Goal: Task Accomplishment & Management: Use online tool/utility

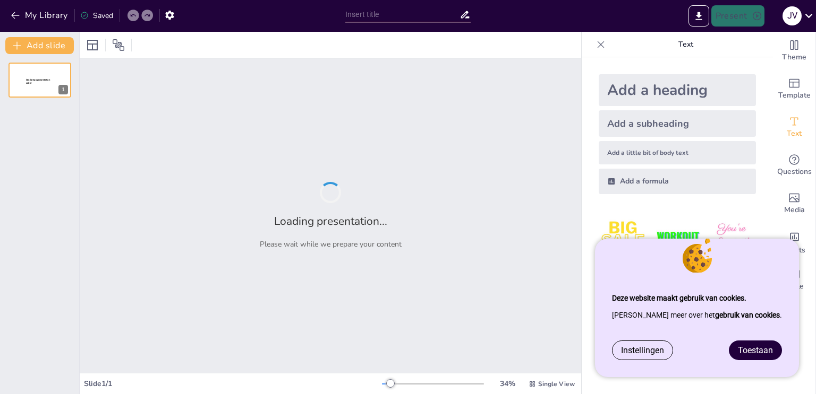
type input "Spelling en Grammatica: Basisprincipes voor HAVO 1"
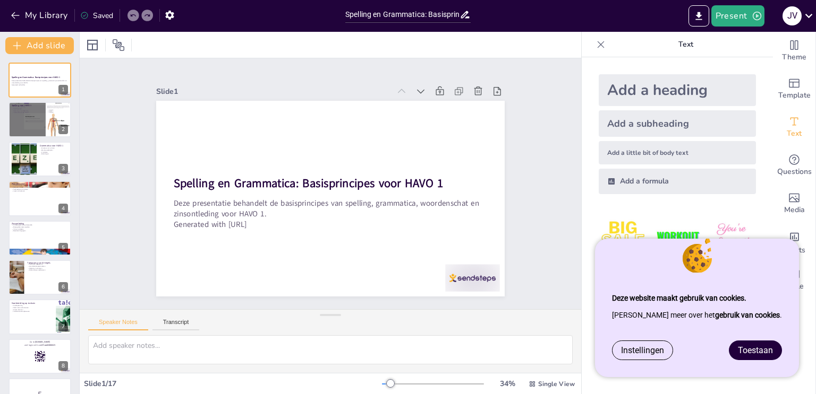
click at [754, 353] on span "Toestaan" at bounding box center [754, 351] width 35 height 10
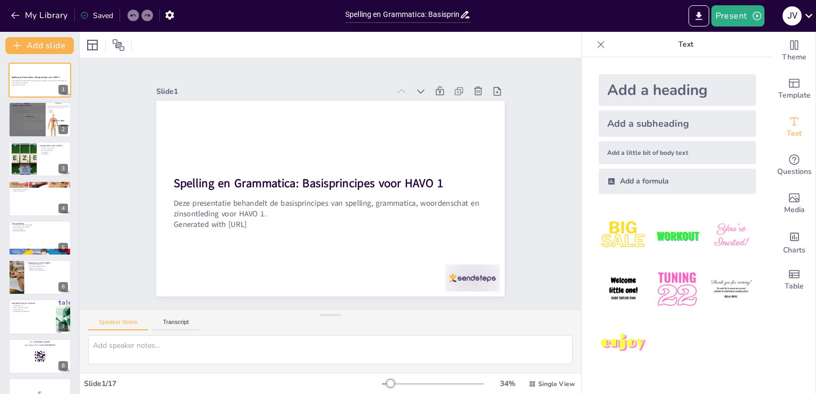
checkbox input "true"
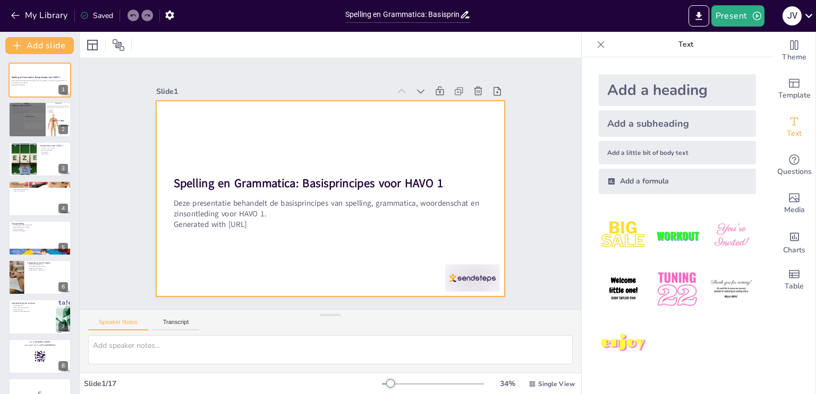
checkbox input "true"
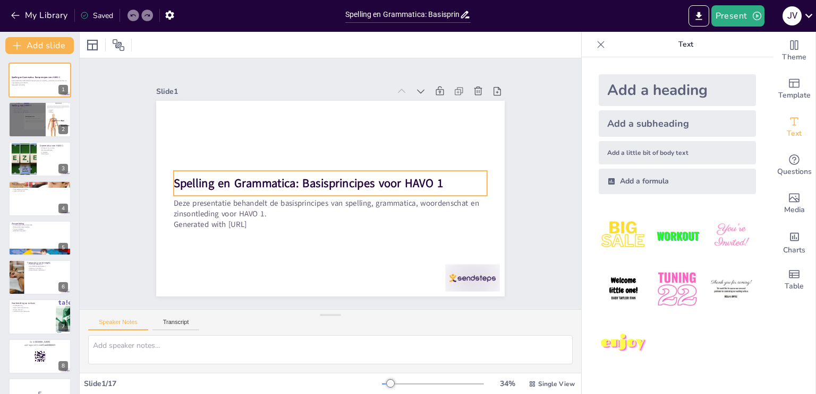
checkbox input "true"
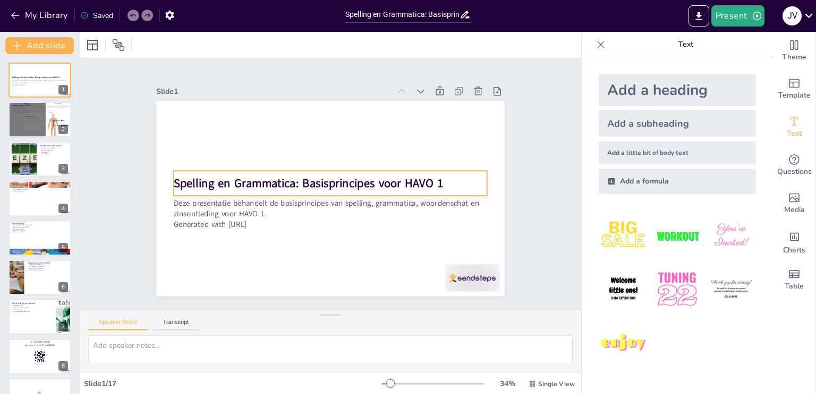
checkbox input "true"
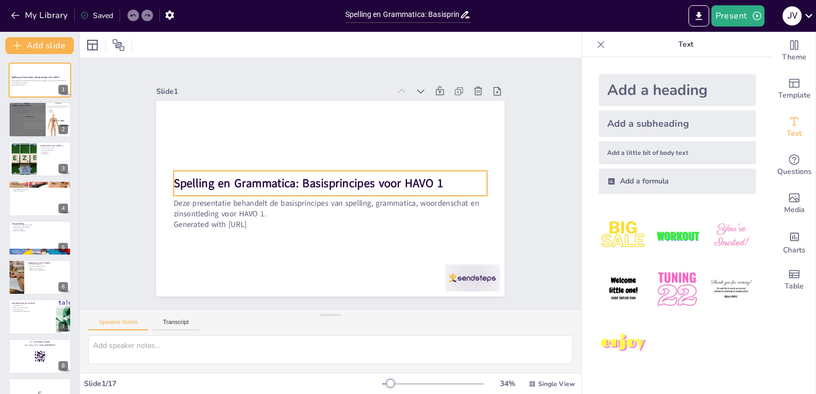
checkbox input "true"
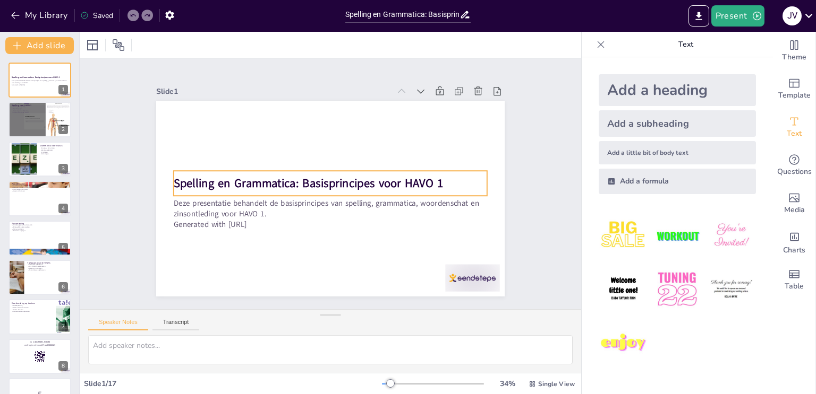
checkbox input "true"
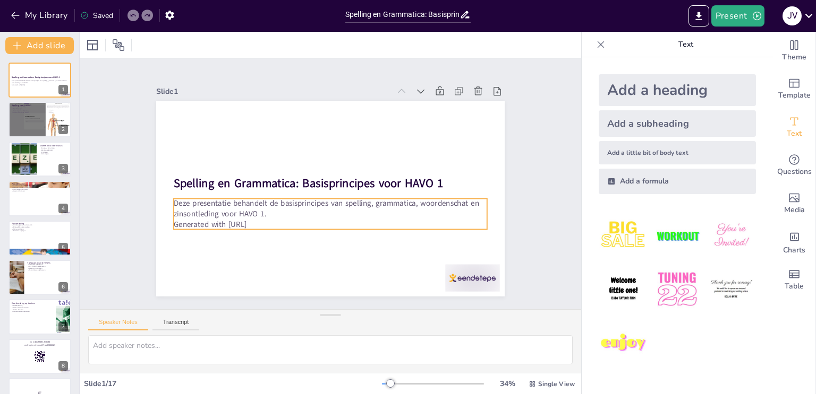
checkbox input "true"
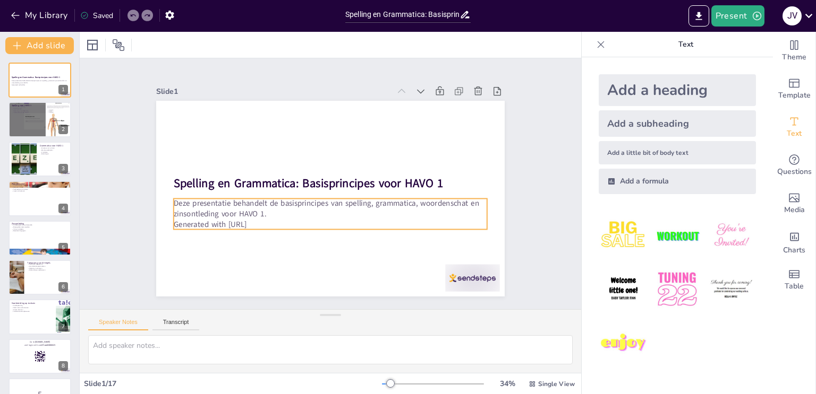
checkbox input "true"
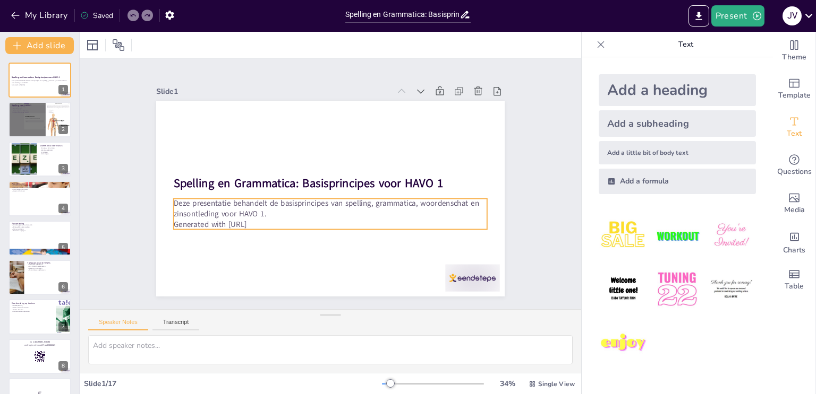
checkbox input "true"
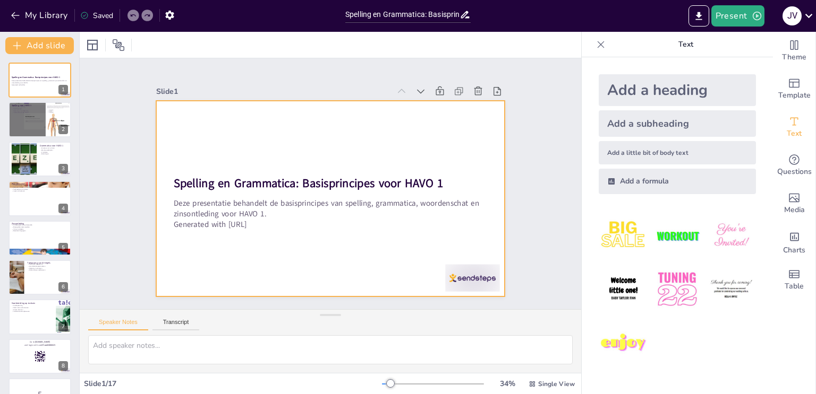
checkbox input "true"
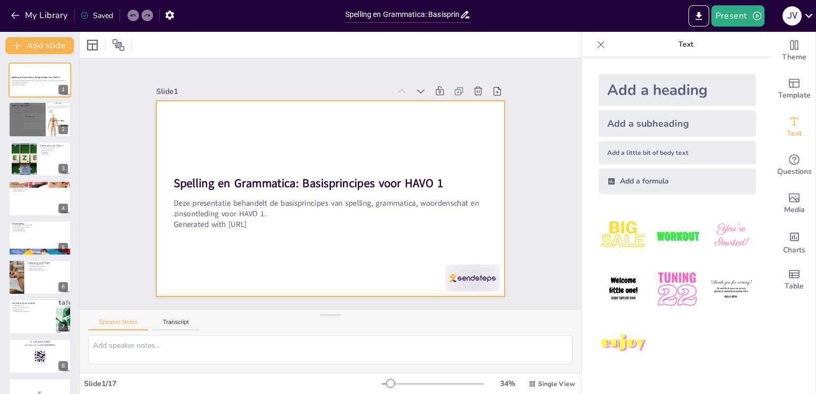
checkbox input "true"
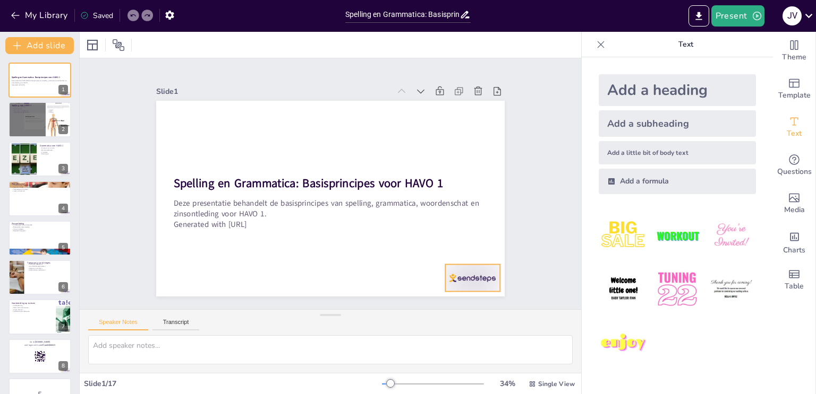
click at [345, 324] on div at bounding box center [319, 354] width 51 height 61
checkbox input "true"
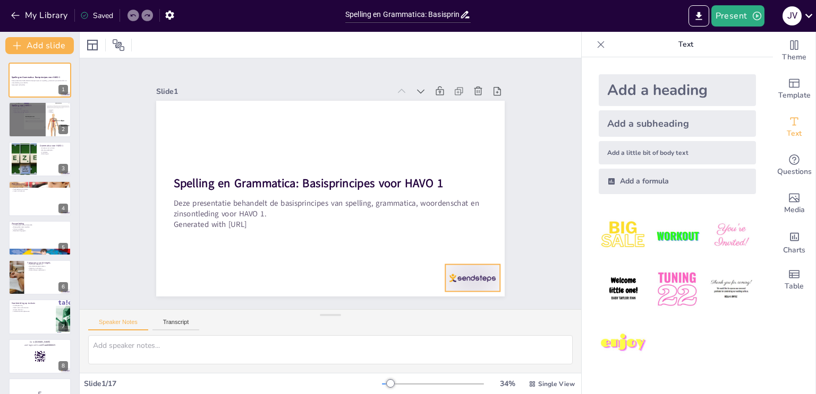
checkbox input "true"
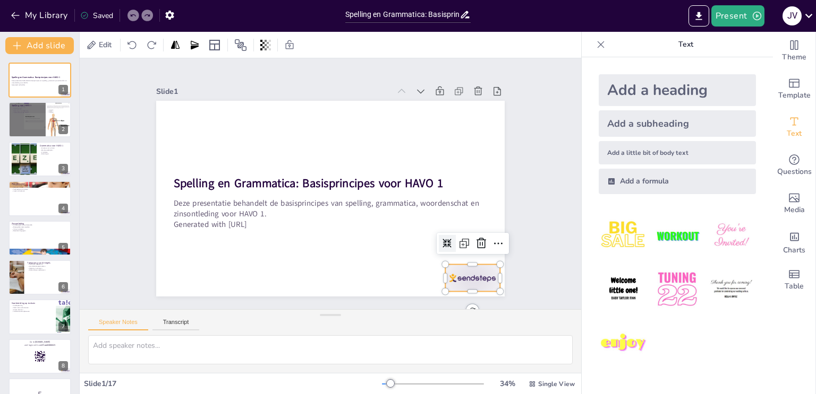
checkbox input "true"
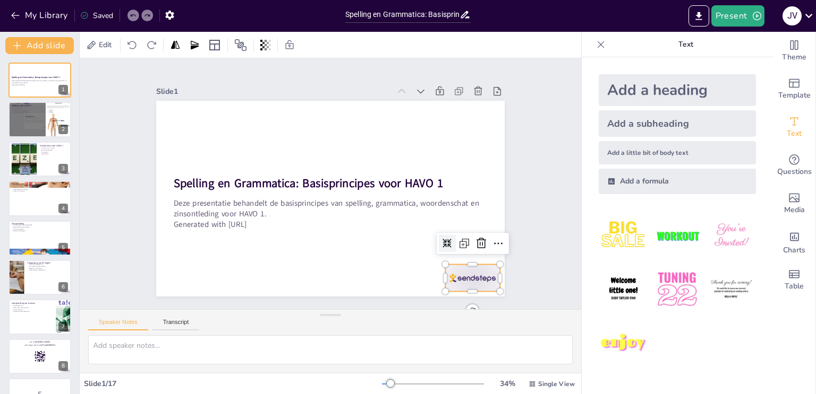
checkbox input "true"
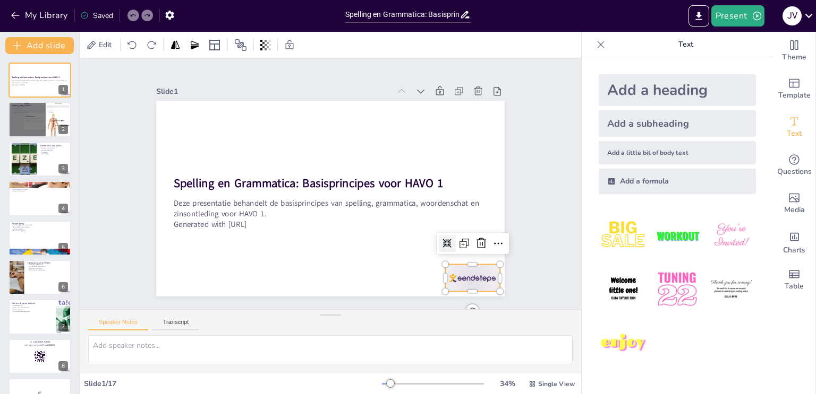
checkbox input "true"
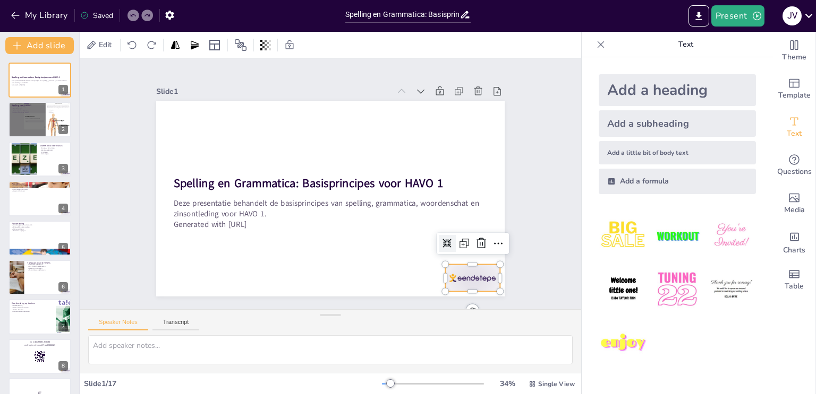
checkbox input "true"
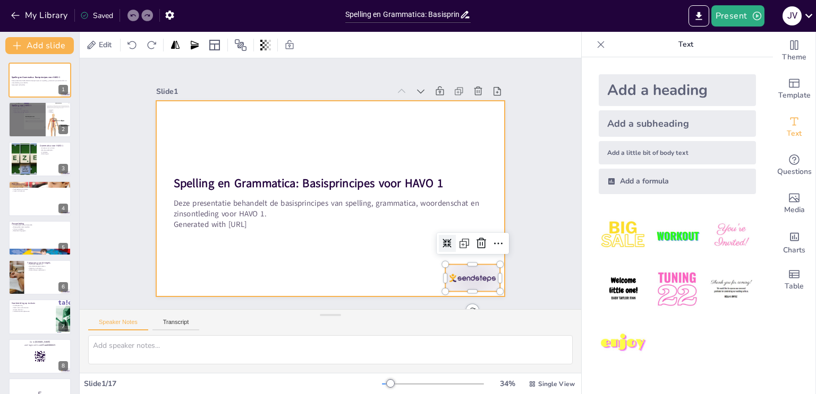
click at [388, 273] on div at bounding box center [326, 198] width 392 height 294
checkbox input "true"
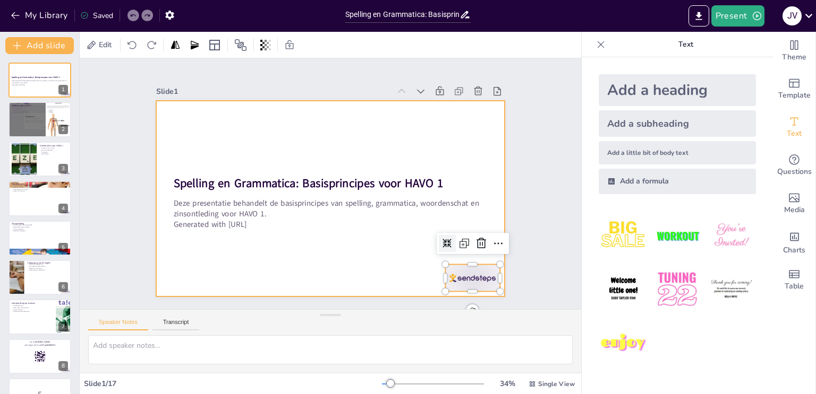
checkbox input "true"
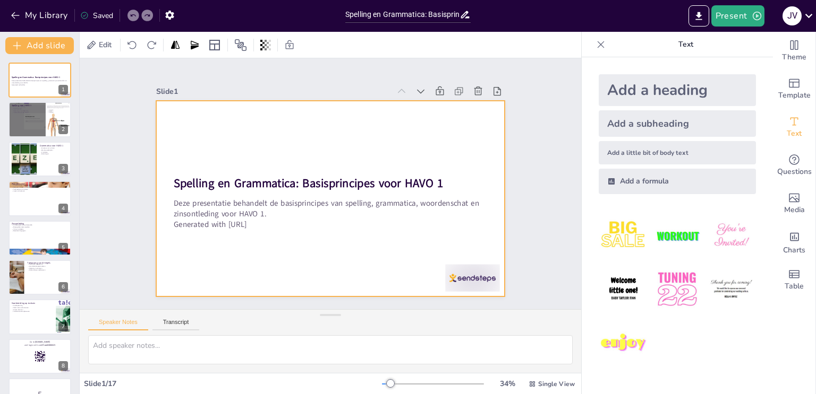
checkbox input "true"
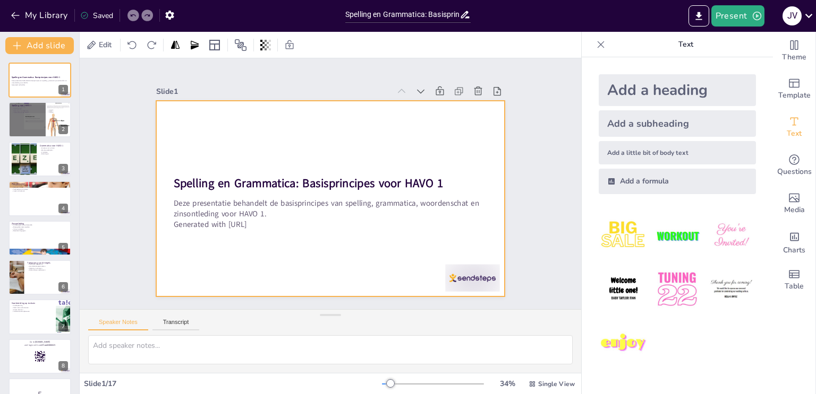
checkbox input "true"
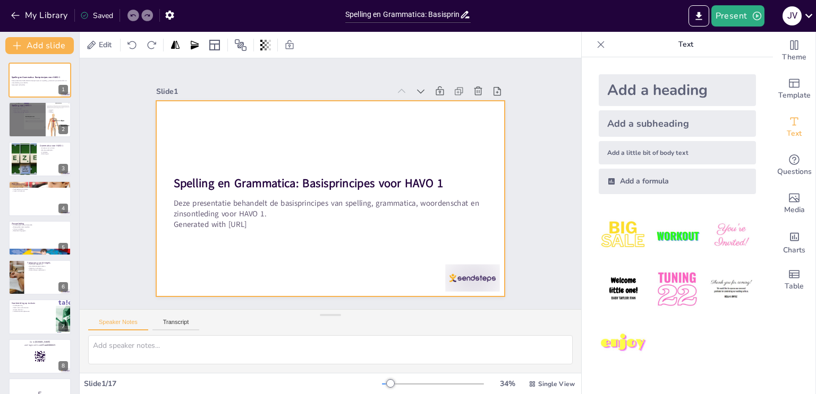
checkbox input "true"
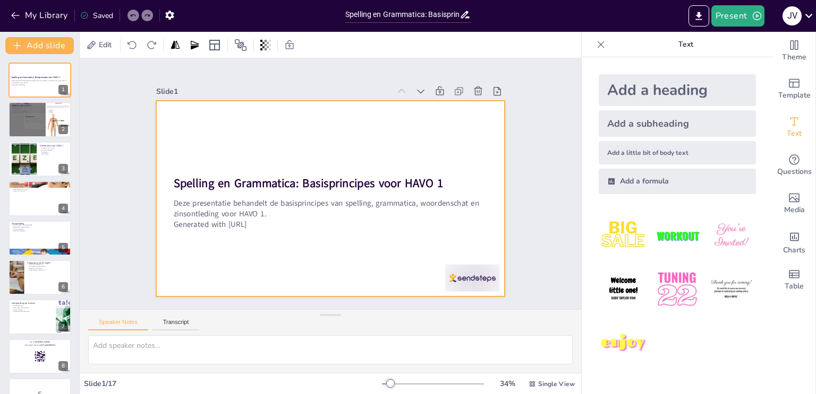
checkbox input "true"
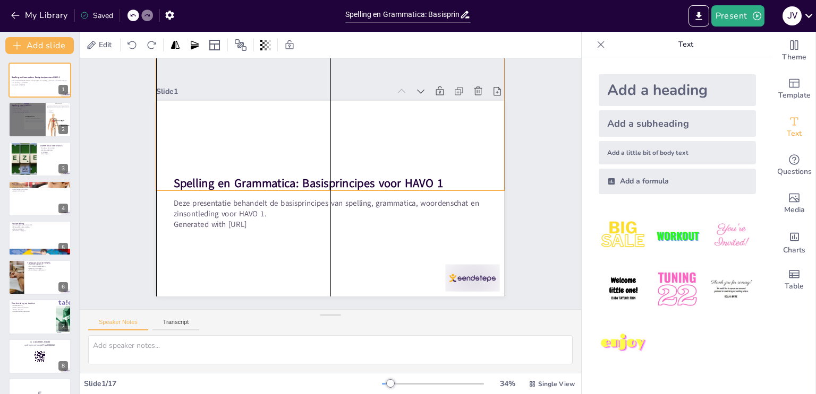
checkbox input "true"
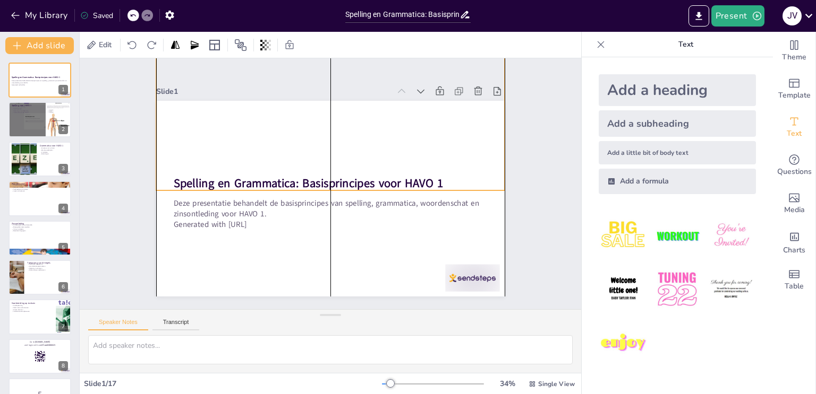
checkbox input "true"
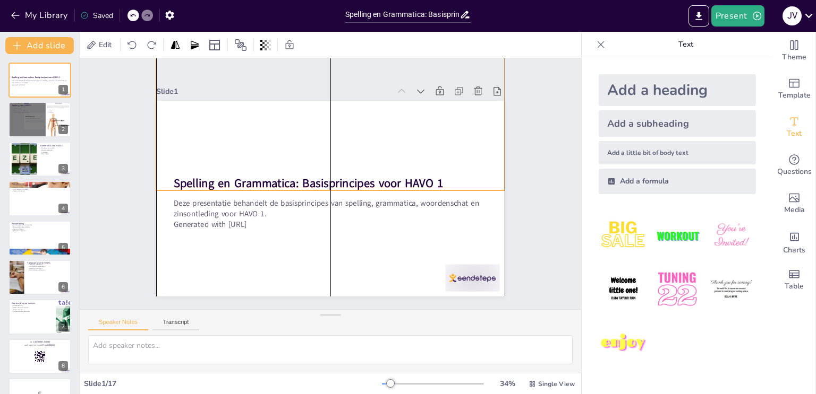
checkbox input "true"
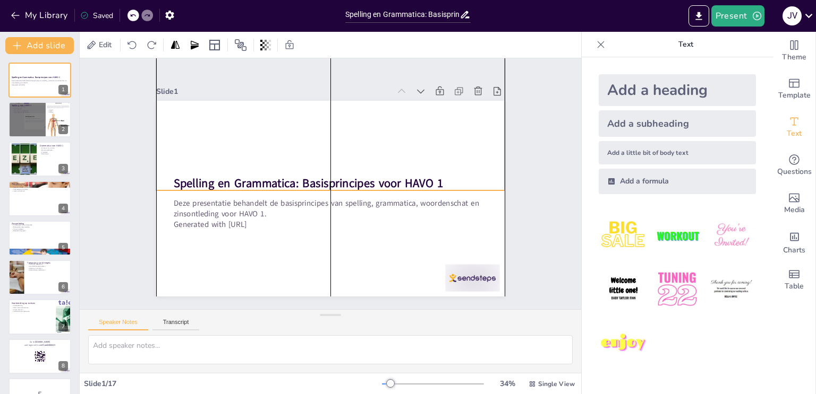
checkbox input "true"
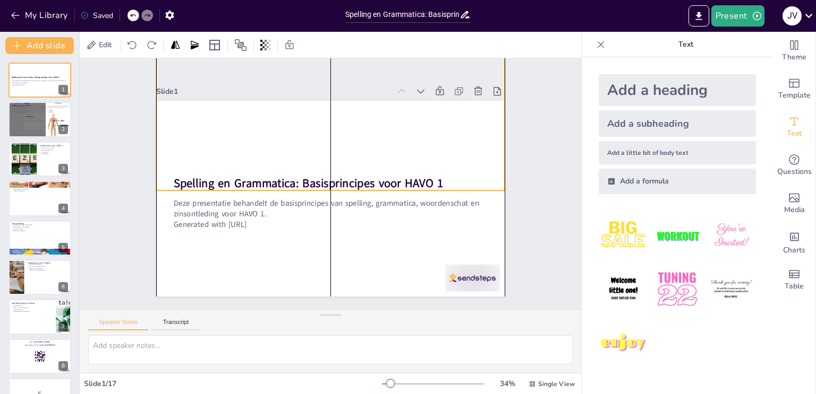
checkbox input "true"
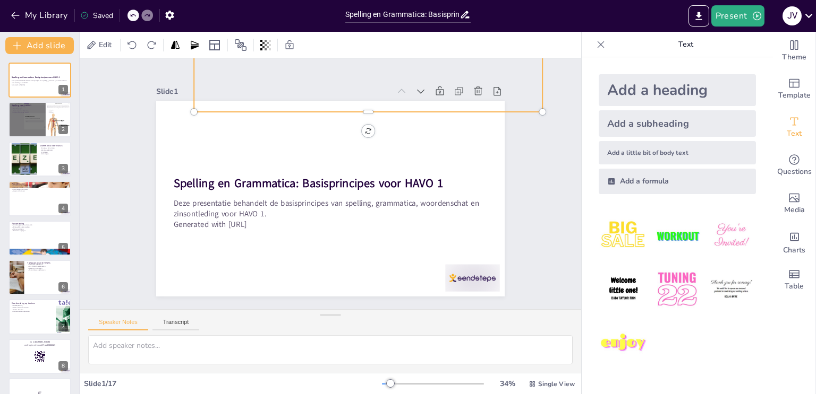
checkbox input "true"
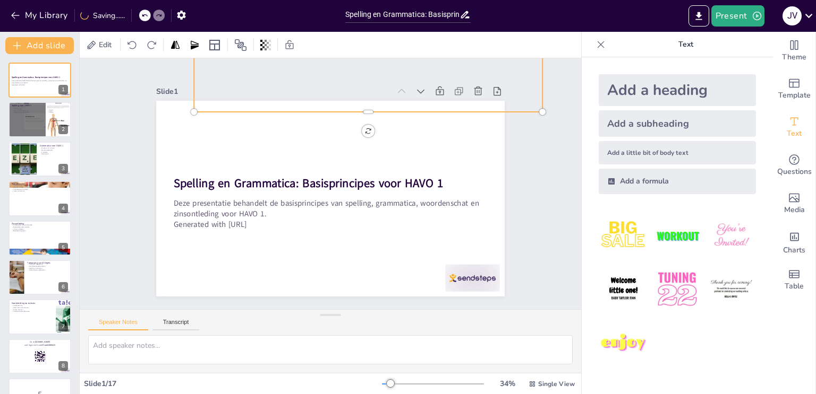
checkbox input "true"
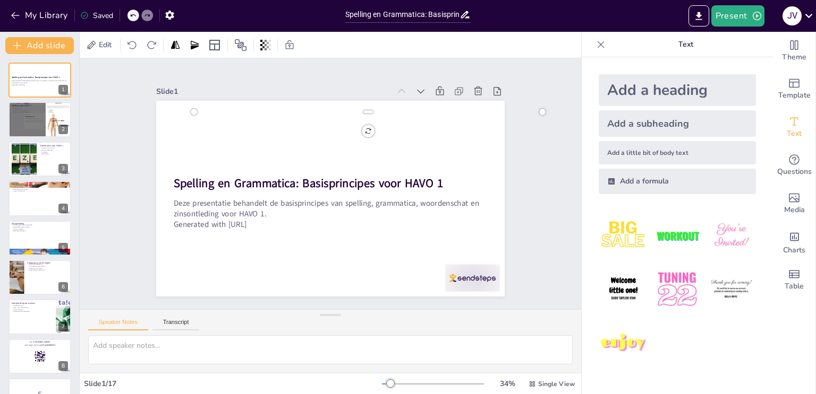
click at [391, 384] on div at bounding box center [390, 384] width 8 height 8
checkbox input "true"
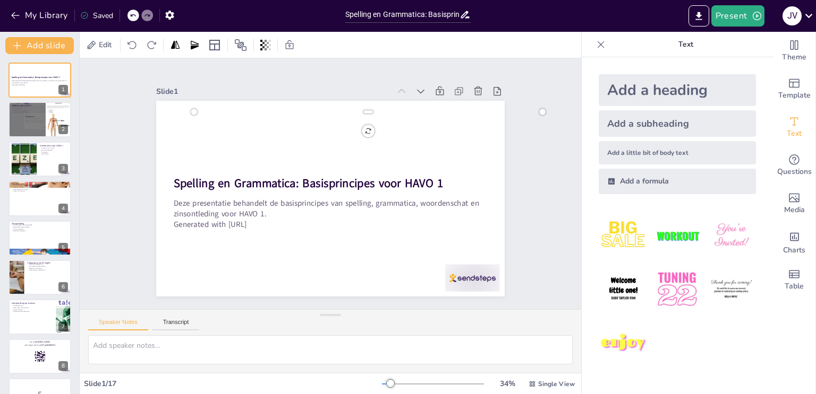
checkbox input "true"
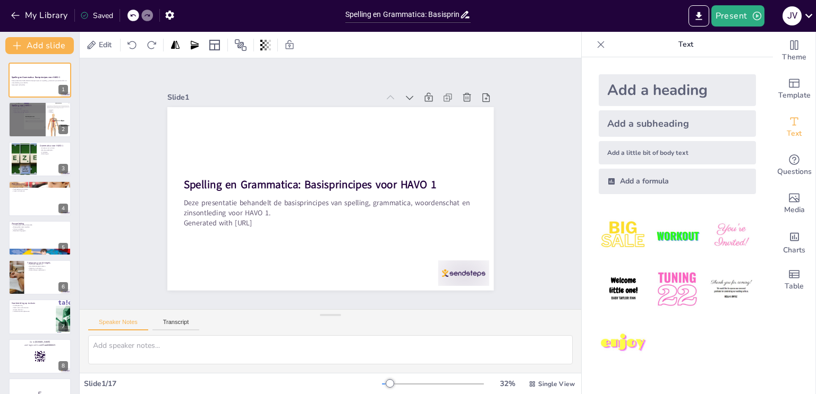
click at [339, 332] on div "Speaker Notes Transcript" at bounding box center [330, 322] width 501 height 25
click at [199, 387] on div "Slide 1 / 17" at bounding box center [233, 384] width 298 height 10
checkbox input "true"
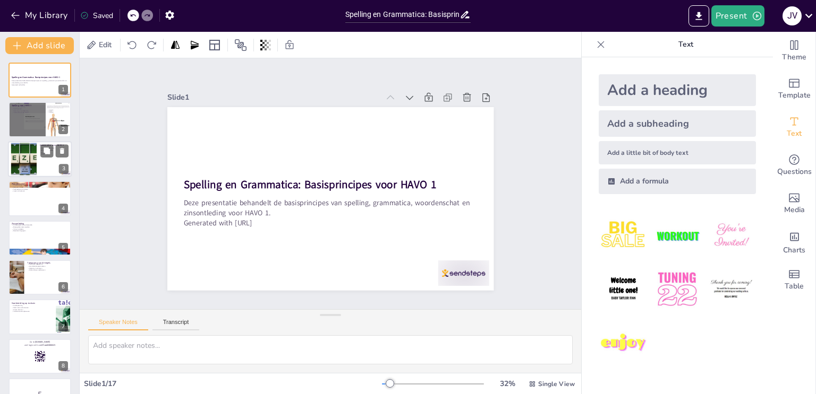
checkbox input "true"
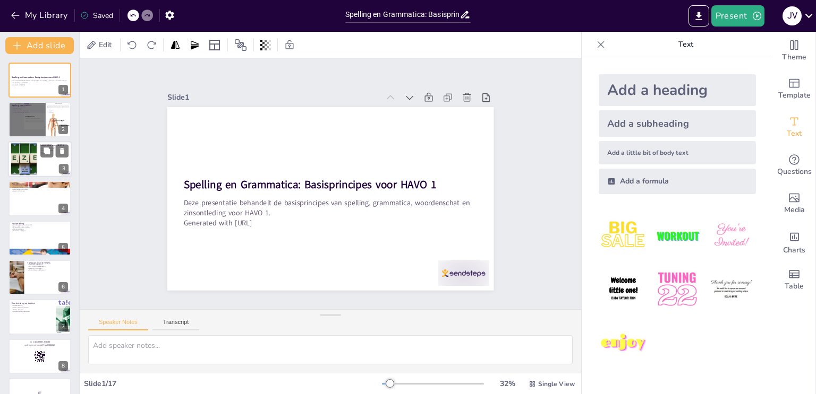
checkbox input "true"
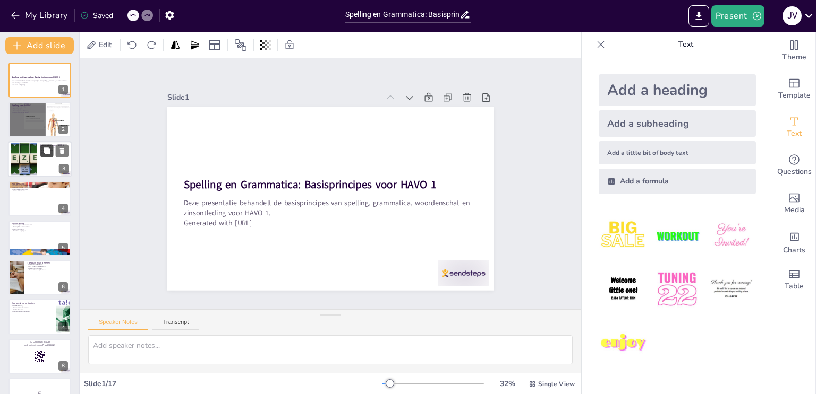
checkbox input "true"
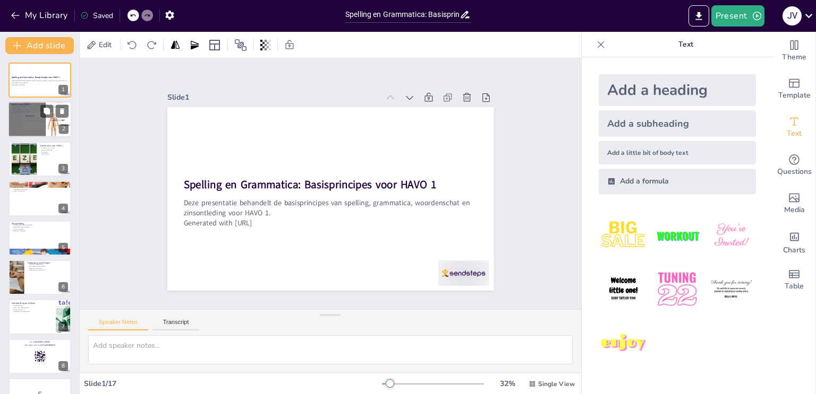
checkbox input "true"
click at [37, 122] on div at bounding box center [40, 119] width 64 height 37
type textarea "Spelling is cruciaal voor het effectief overbrengen van je boodschap. Het beïnv…"
checkbox input "true"
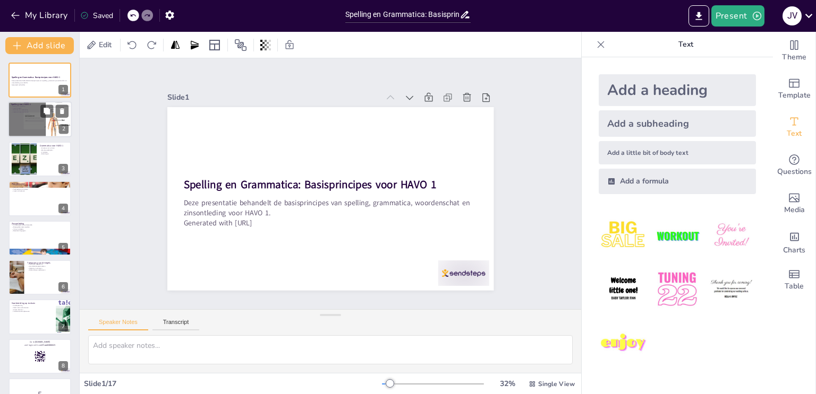
checkbox input "true"
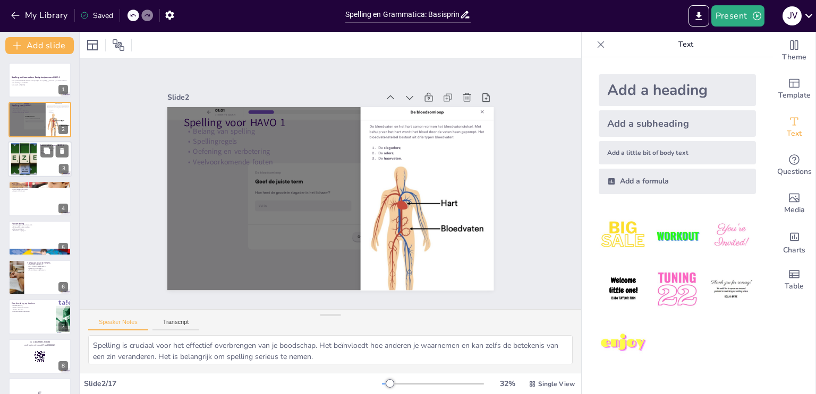
checkbox input "true"
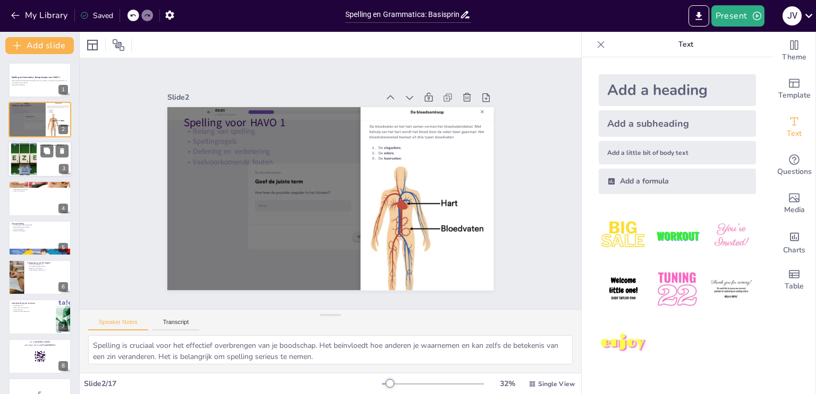
checkbox input "true"
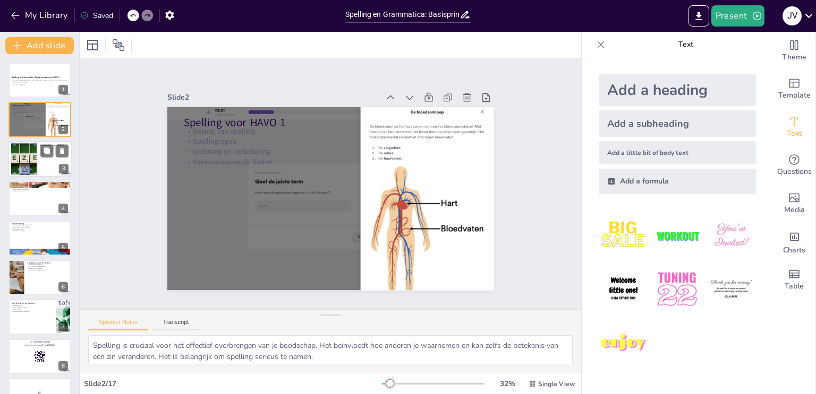
click at [37, 161] on div at bounding box center [40, 159] width 64 height 36
type textarea "Het begrijpen van de structuur van zinnen is essentieel voor het formuleren van…"
checkbox input "true"
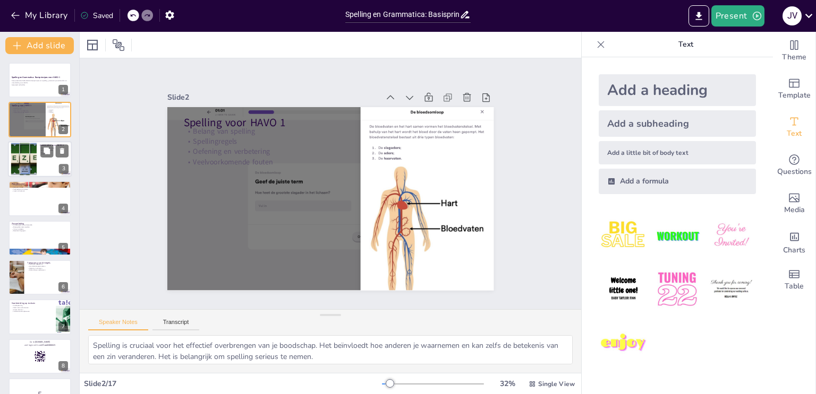
checkbox input "true"
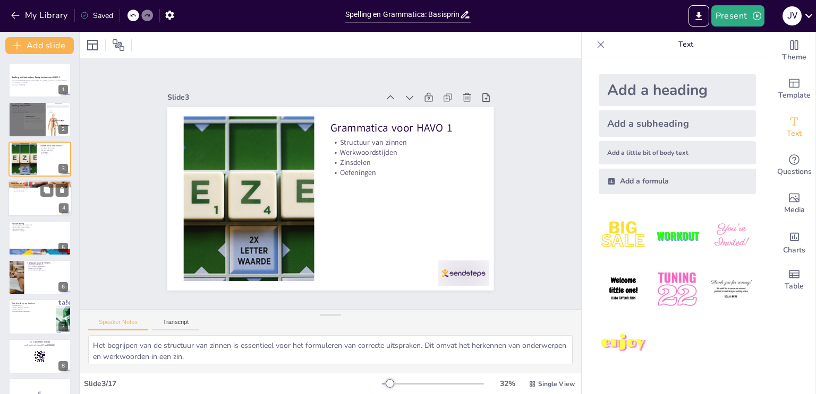
checkbox input "true"
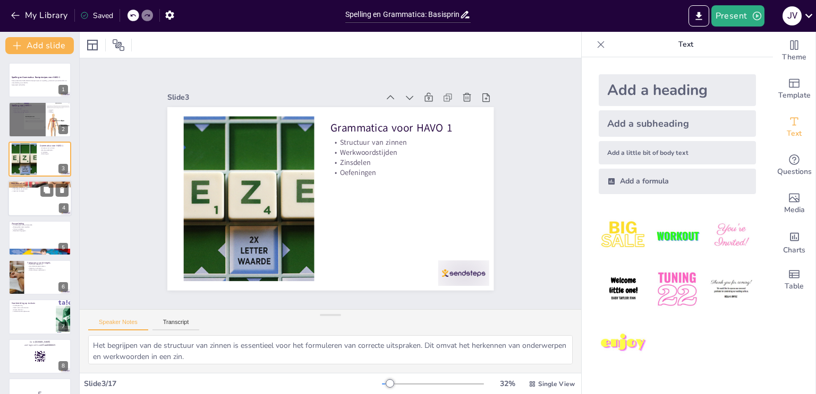
checkbox input "true"
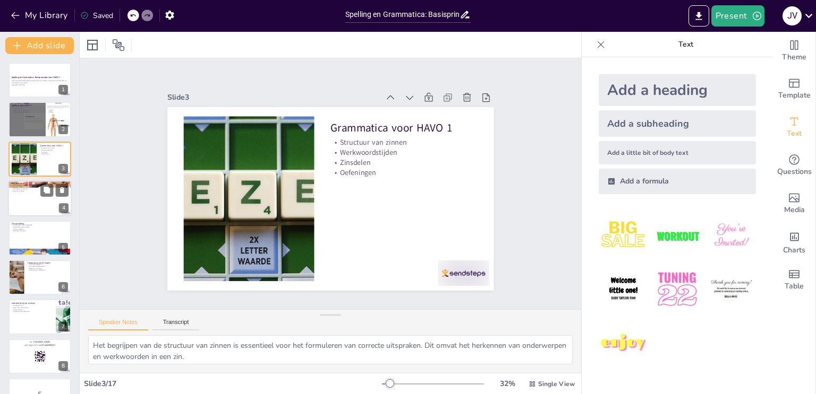
click at [37, 203] on div at bounding box center [40, 199] width 64 height 36
type textarea "Het uitbreiden van je woordenschat is een doorlopend proces. Het stelt je in st…"
checkbox input "true"
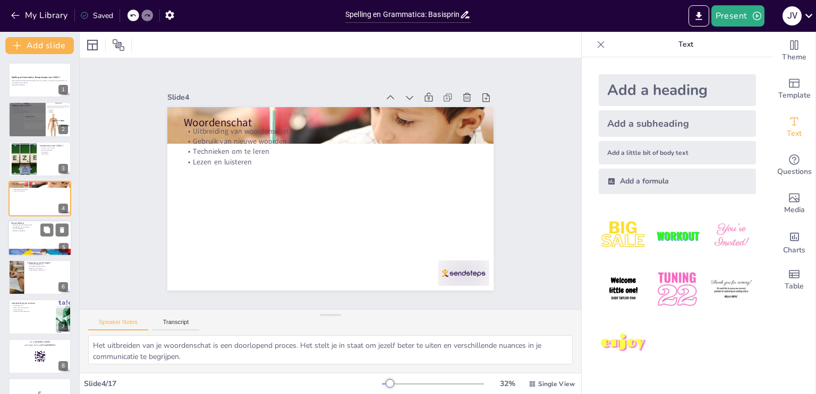
click at [35, 238] on div at bounding box center [40, 238] width 64 height 36
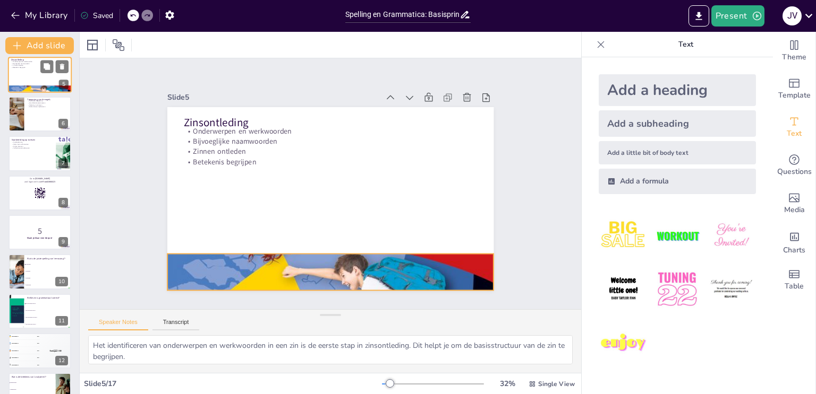
scroll to position [185, 0]
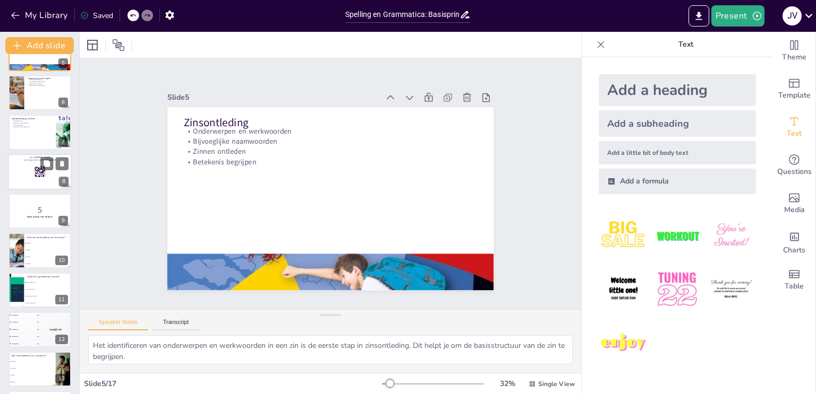
click at [37, 174] on rect at bounding box center [40, 172] width 12 height 12
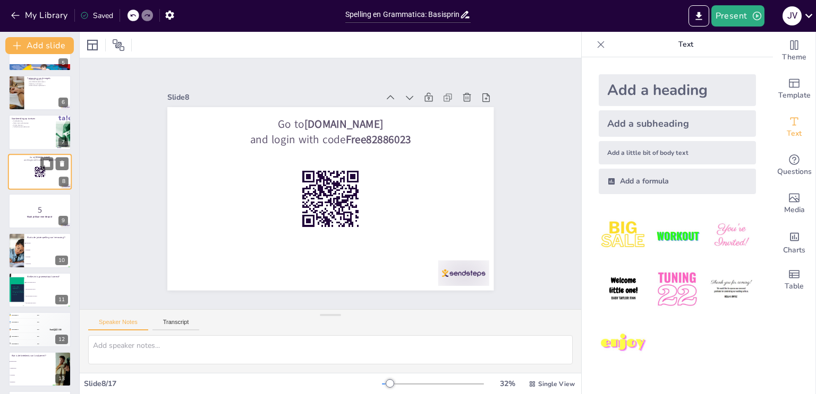
scroll to position [132, 0]
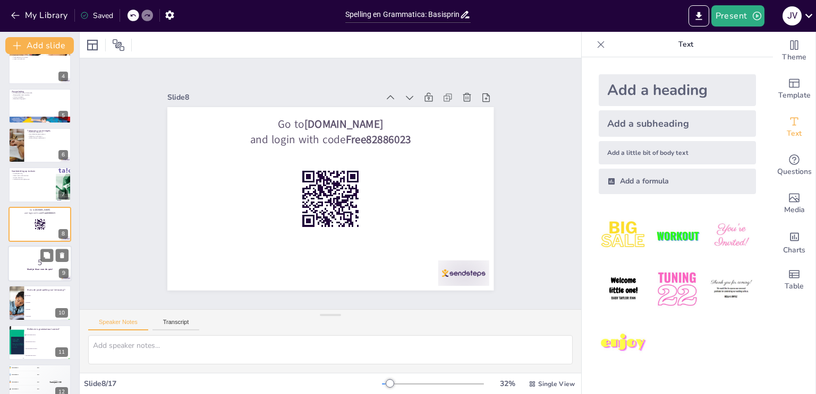
click at [33, 258] on p "5" at bounding box center [39, 263] width 57 height 12
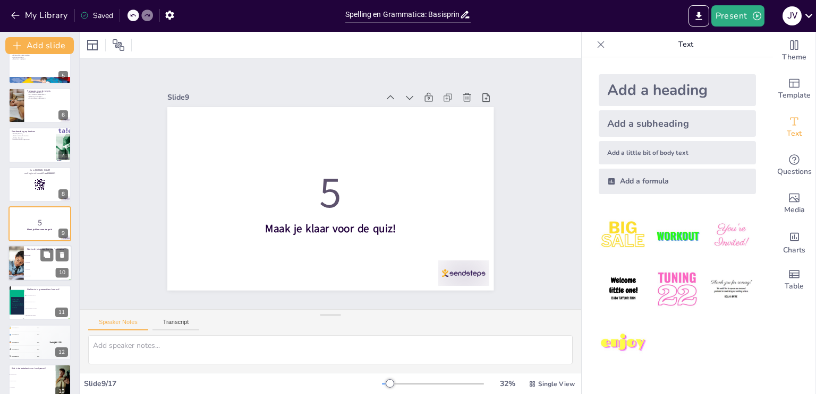
click at [39, 262] on span "verassing" at bounding box center [48, 263] width 46 height 2
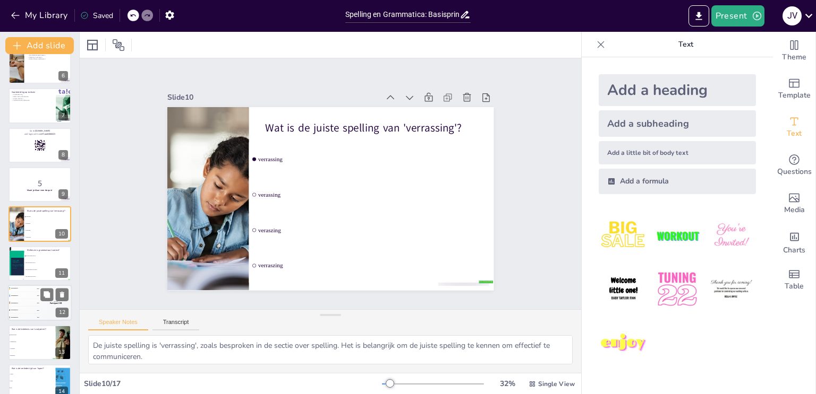
click at [35, 307] on div "4 Participant 4 200" at bounding box center [24, 310] width 32 height 7
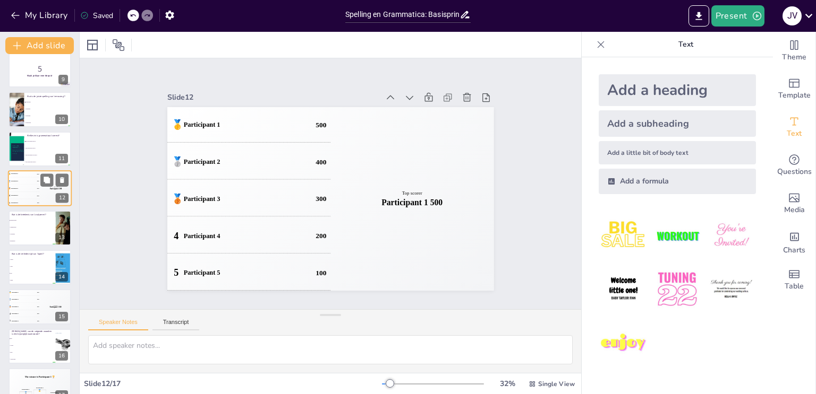
scroll to position [344, 0]
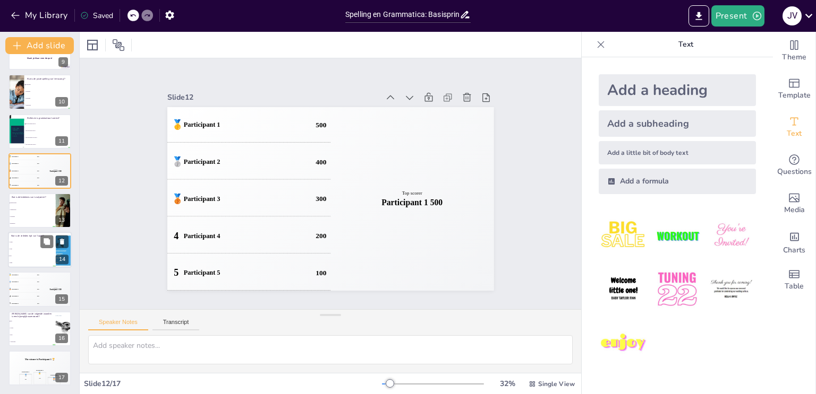
click at [36, 250] on li "loopt" at bounding box center [32, 249] width 48 height 7
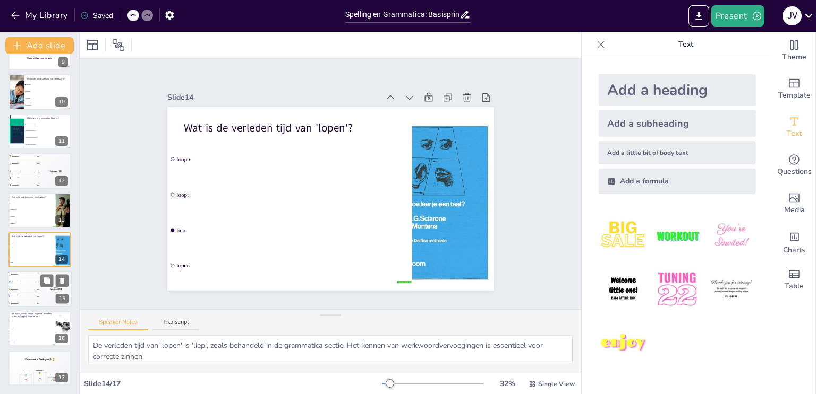
click at [32, 288] on div "🥉 Participant 3 300" at bounding box center [24, 289] width 32 height 7
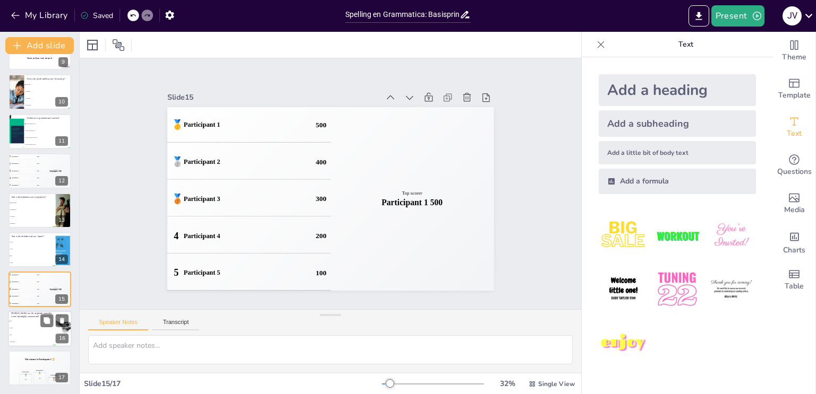
click at [36, 329] on li "Lopen" at bounding box center [32, 328] width 48 height 7
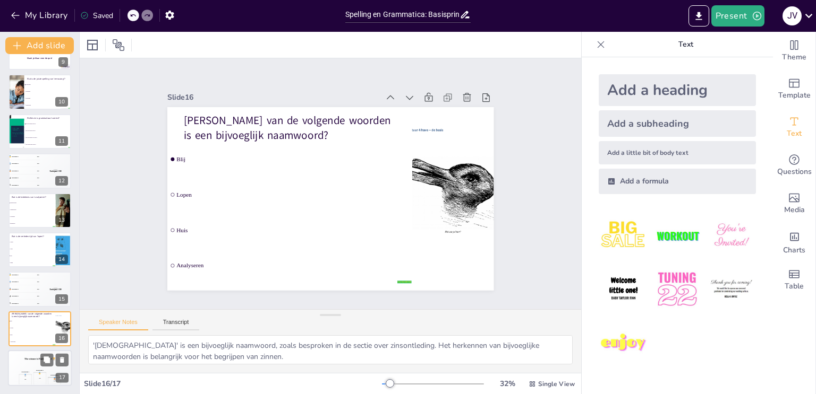
click at [28, 366] on div "The winner is Participant 1 🏆" at bounding box center [40, 359] width 64 height 18
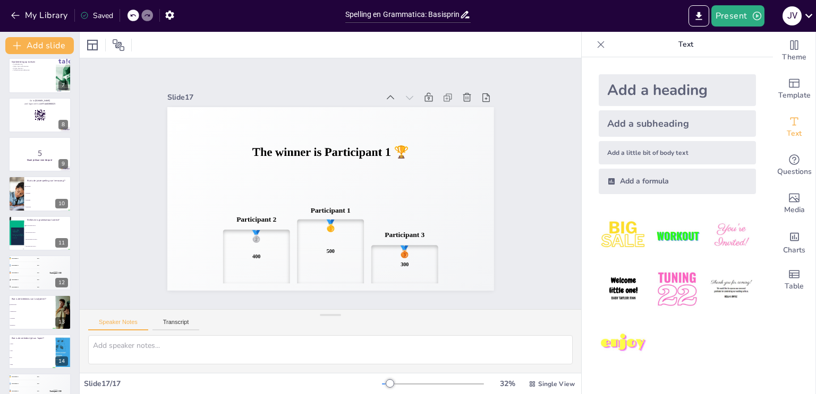
scroll to position [0, 0]
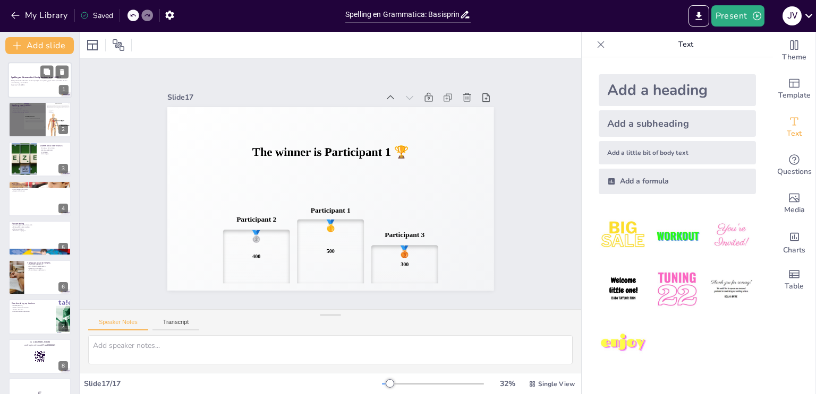
click at [36, 83] on p "Deze presentatie behandelt de basisprincipes van spelling, grammatica, woordens…" at bounding box center [39, 82] width 57 height 4
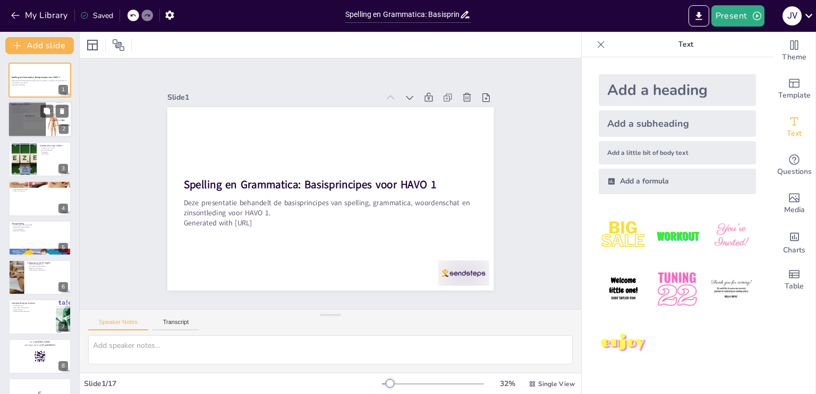
click at [29, 115] on div at bounding box center [40, 119] width 64 height 37
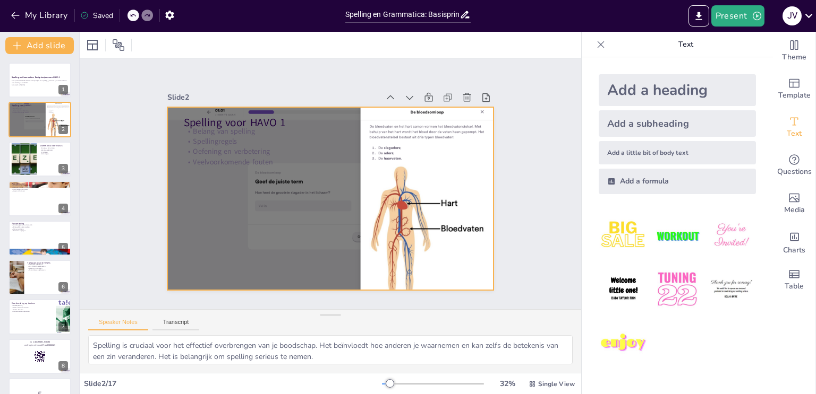
click at [276, 220] on div at bounding box center [321, 195] width 375 height 345
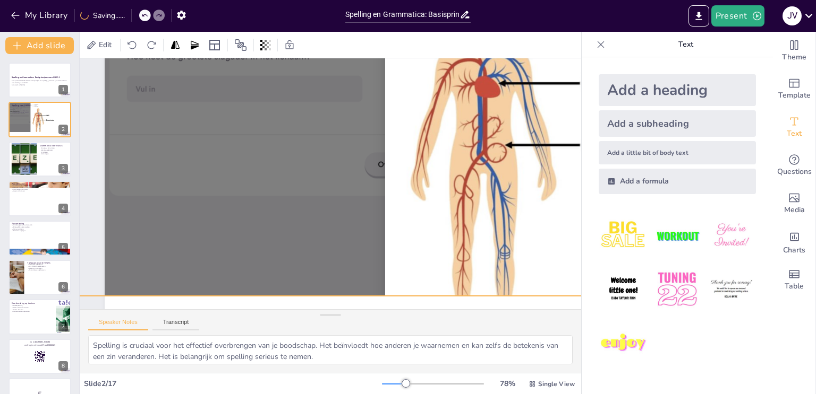
scroll to position [0, 8]
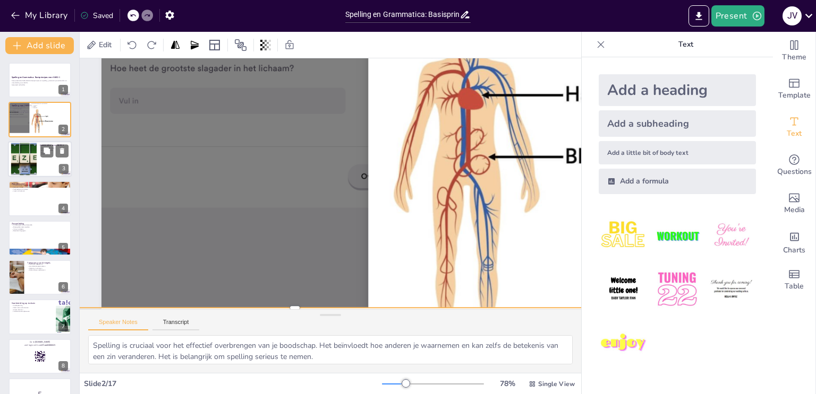
click at [33, 156] on div at bounding box center [24, 159] width 65 height 32
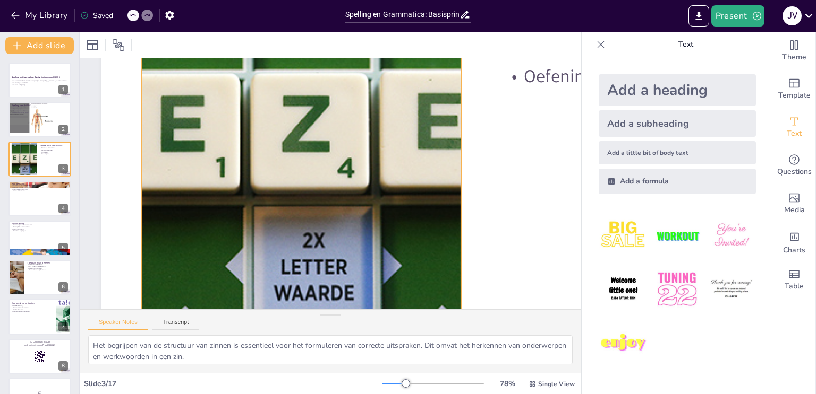
click at [315, 256] on div at bounding box center [316, 133] width 894 height 634
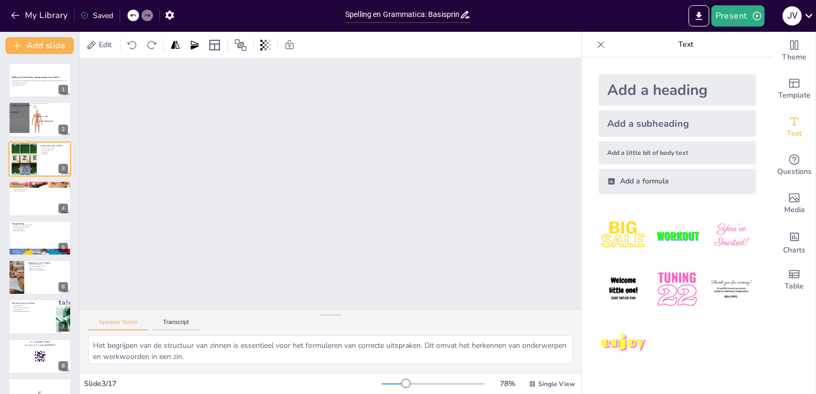
click at [322, 190] on div "Slide 1 Spelling en Grammatica: Basisprincipes voor HAVO 1 Deze presentatie beh…" at bounding box center [360, 387] width 930 height 958
click at [33, 141] on div "Grammatica voor HAVO 1 Structuur van zinnen Werkwoordstijden Zinsdelen Oefening…" at bounding box center [40, 159] width 64 height 36
click at [37, 160] on div at bounding box center [40, 159] width 64 height 36
click at [32, 204] on div at bounding box center [40, 199] width 64 height 36
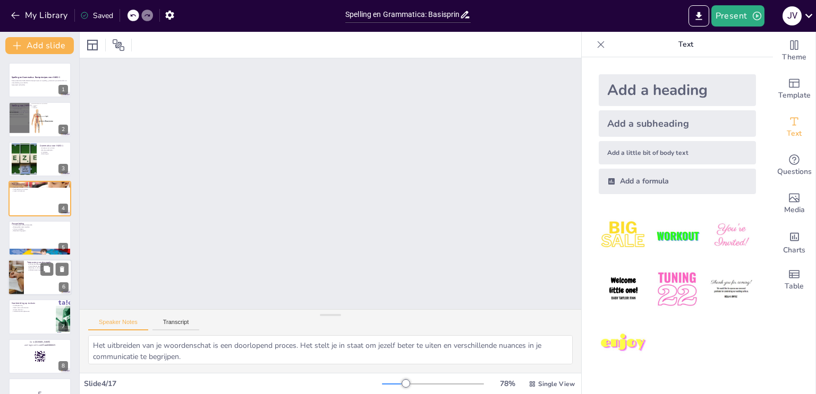
click at [36, 284] on div at bounding box center [40, 278] width 64 height 36
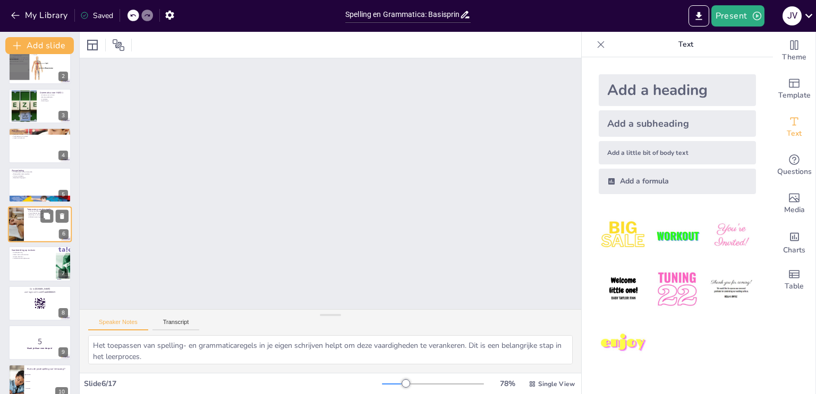
scroll to position [0, 13]
click at [38, 72] on div at bounding box center [24, 62] width 64 height 37
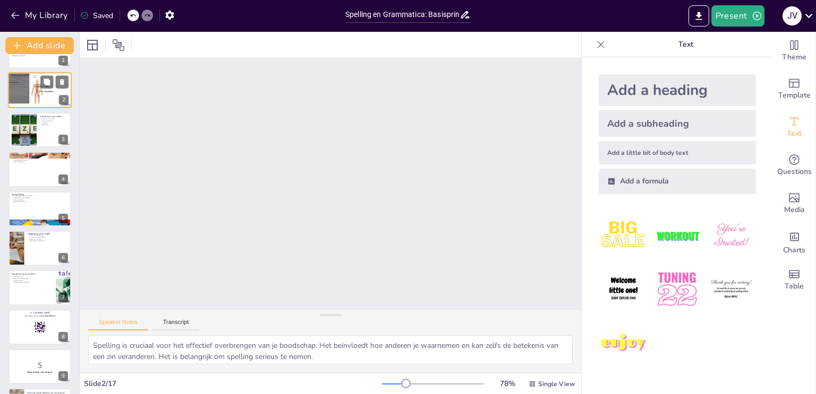
scroll to position [0, 0]
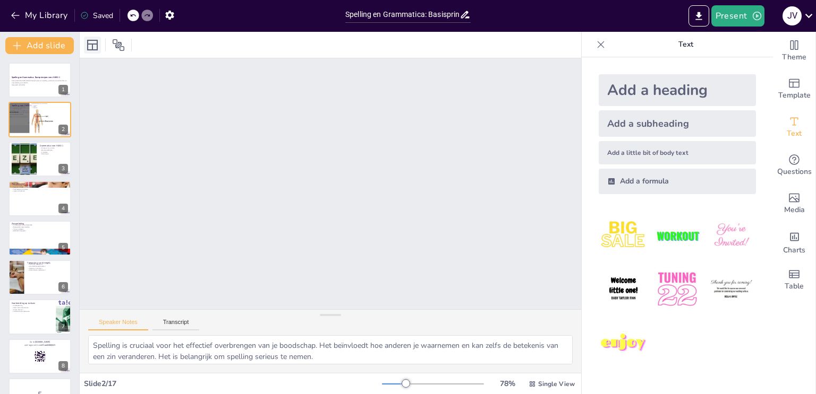
click at [93, 44] on icon at bounding box center [92, 45] width 11 height 11
click at [737, 14] on button "Present" at bounding box center [737, 15] width 53 height 21
click at [736, 66] on li "Play presentation" at bounding box center [752, 65] width 83 height 17
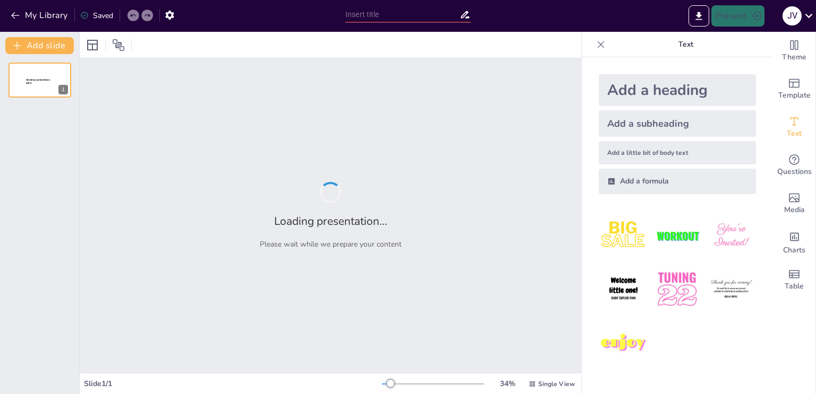
type input "Spelling en Grammatica: Basisprincipes voor HAVO 1"
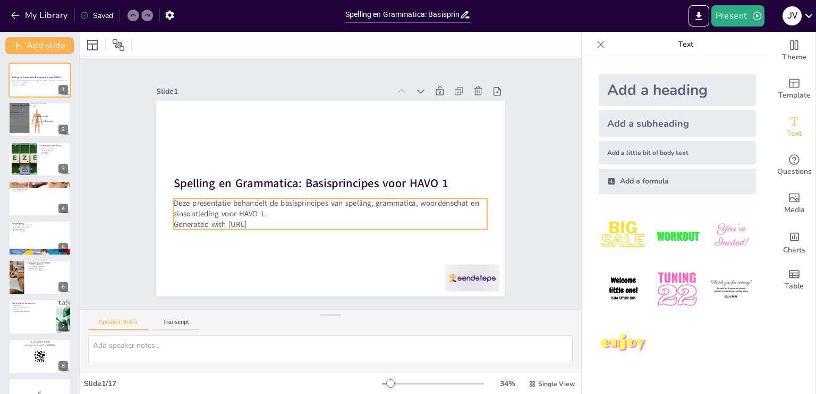
checkbox input "true"
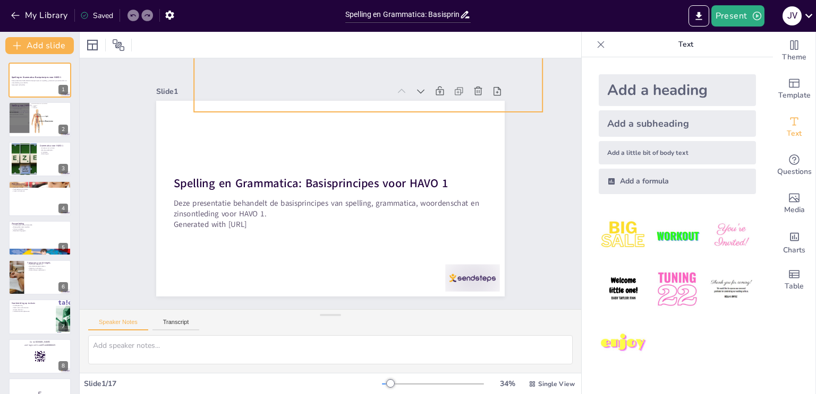
checkbox input "true"
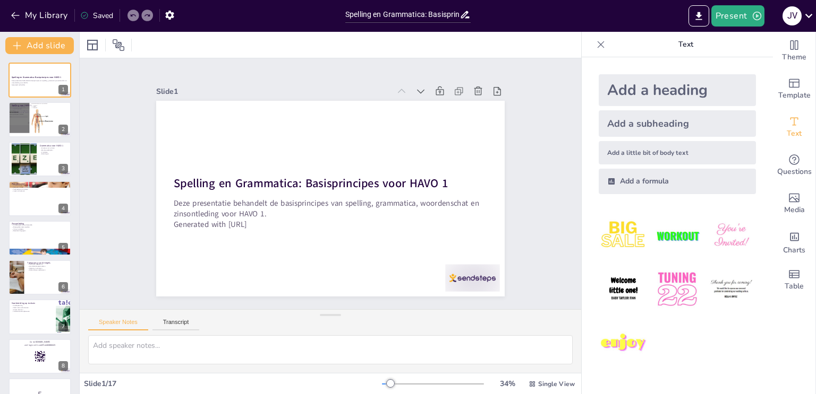
click at [512, 236] on div "Slide 1 Spelling en Grammatica: Basisprincipes voor HAVO 1 Deze presentatie beh…" at bounding box center [330, 184] width 458 height 341
checkbox input "true"
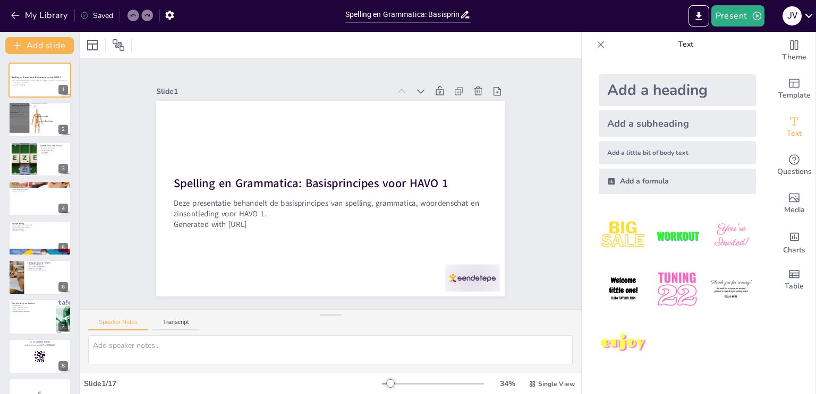
checkbox input "true"
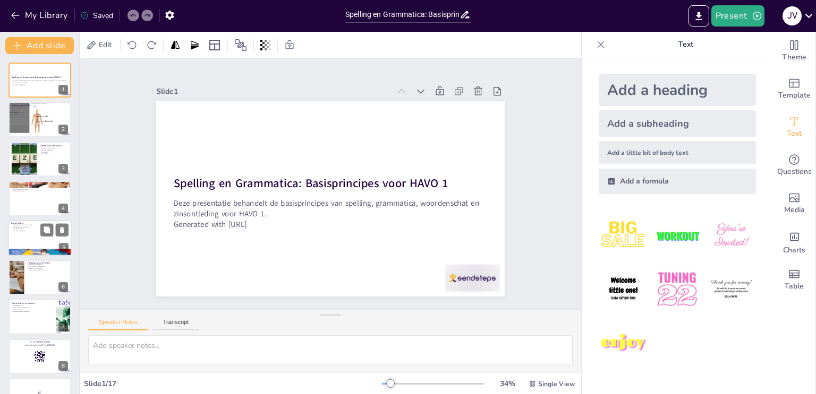
checkbox input "true"
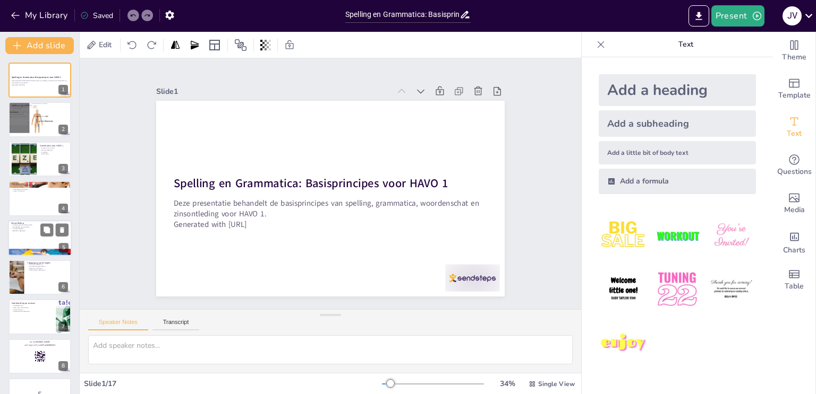
checkbox input "true"
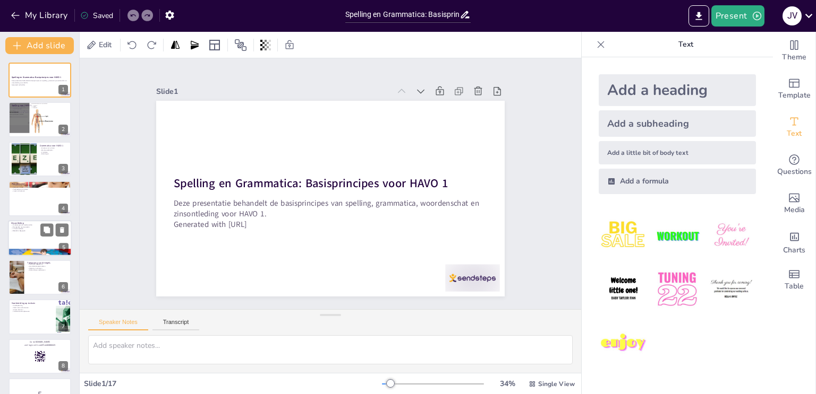
checkbox input "true"
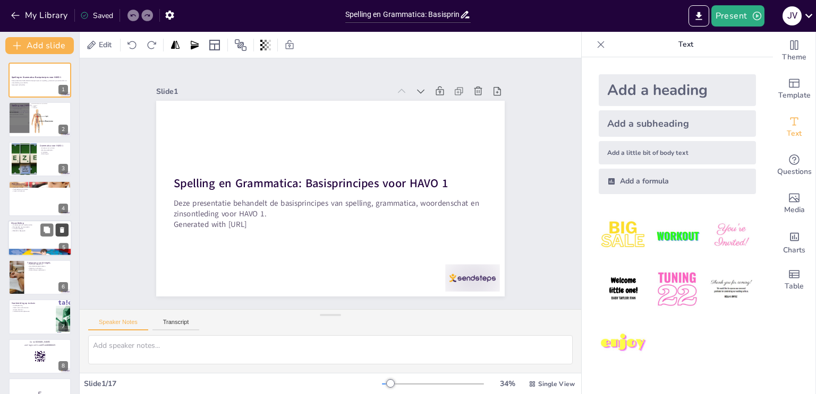
checkbox input "true"
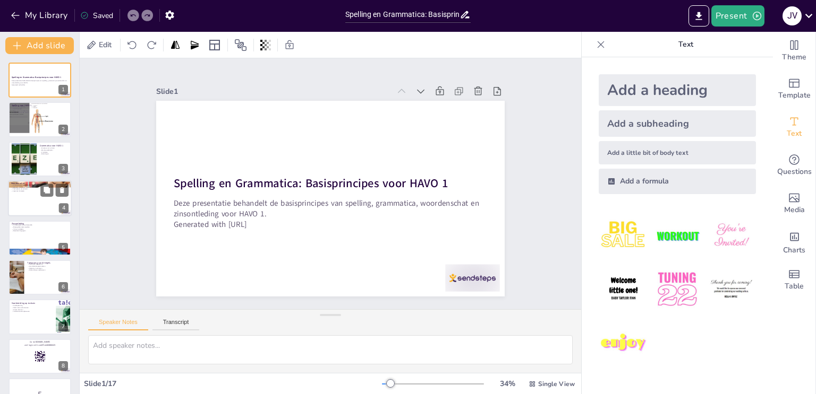
checkbox input "true"
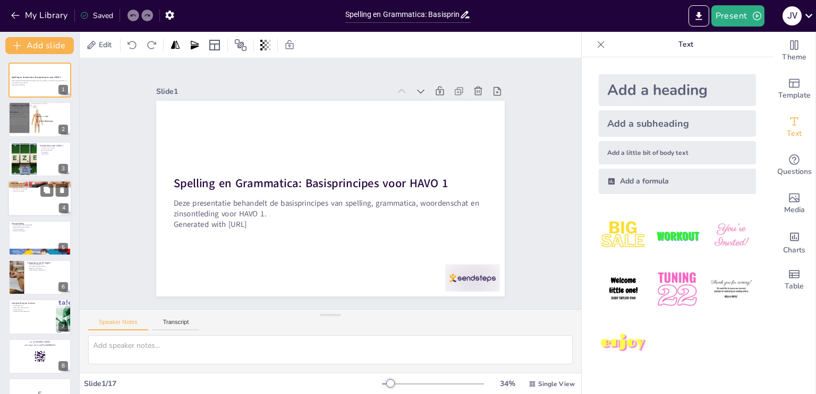
checkbox input "true"
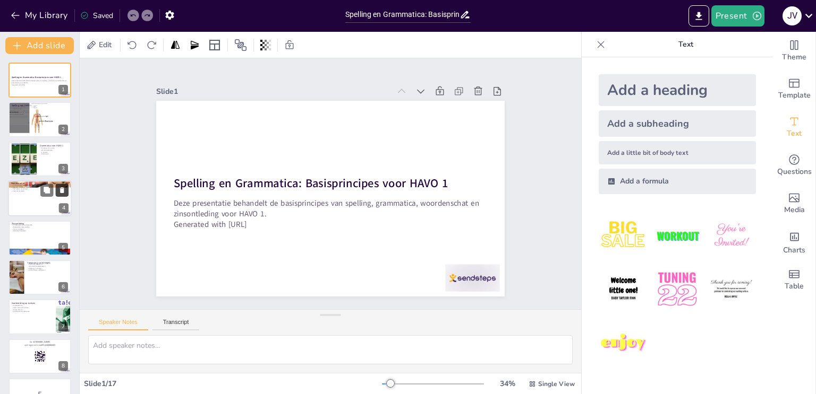
checkbox input "true"
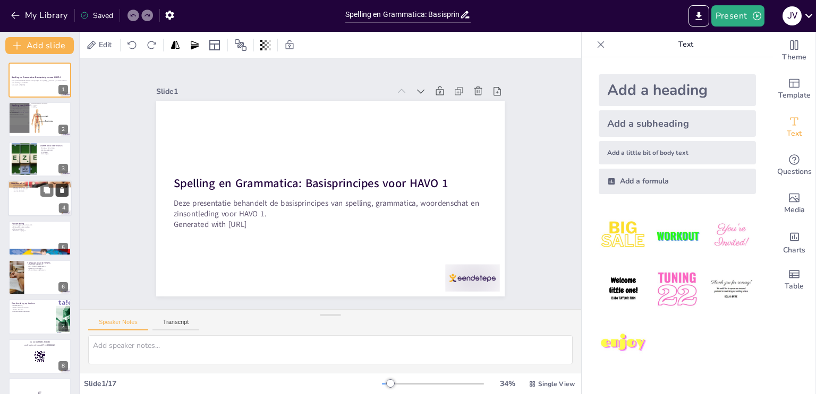
checkbox input "true"
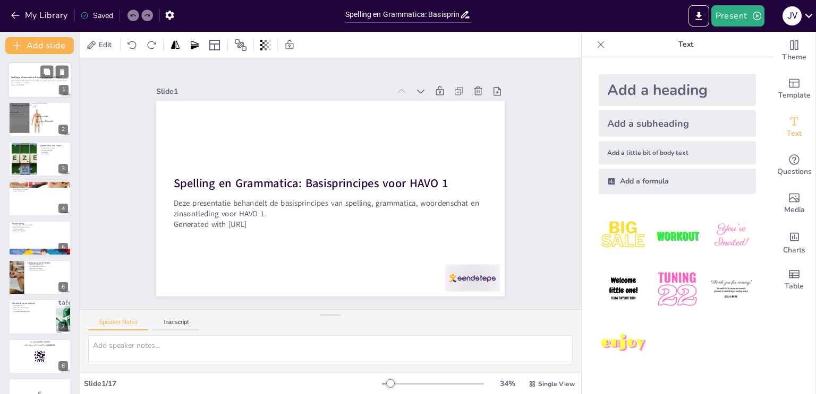
checkbox input "true"
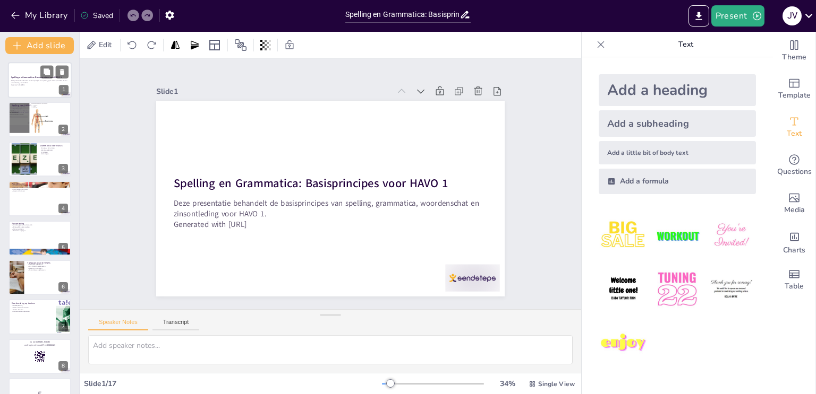
checkbox input "true"
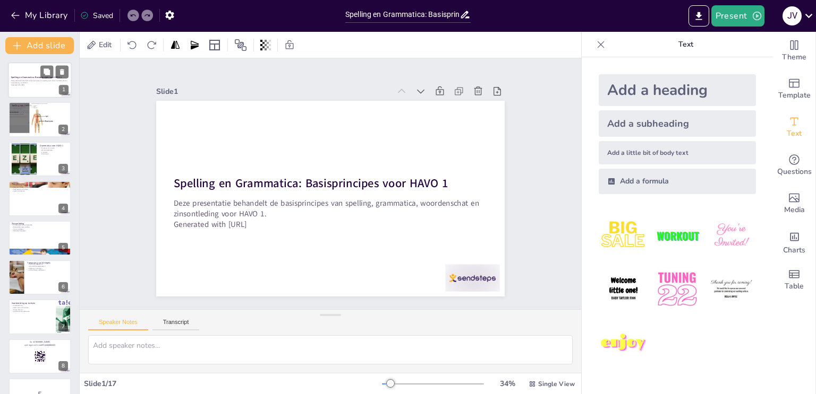
checkbox input "true"
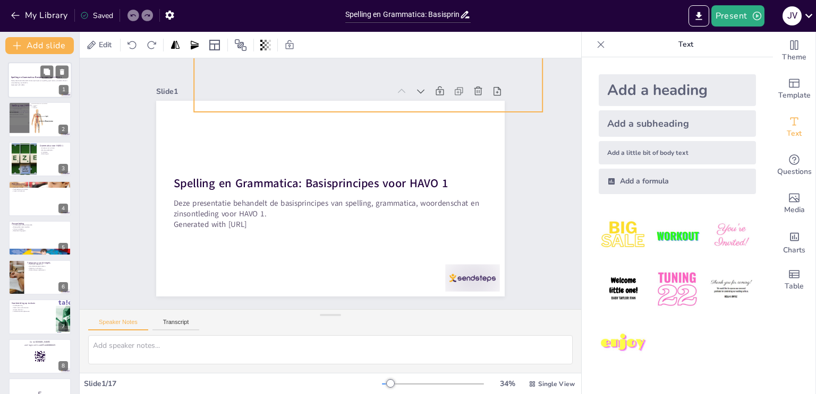
checkbox input "true"
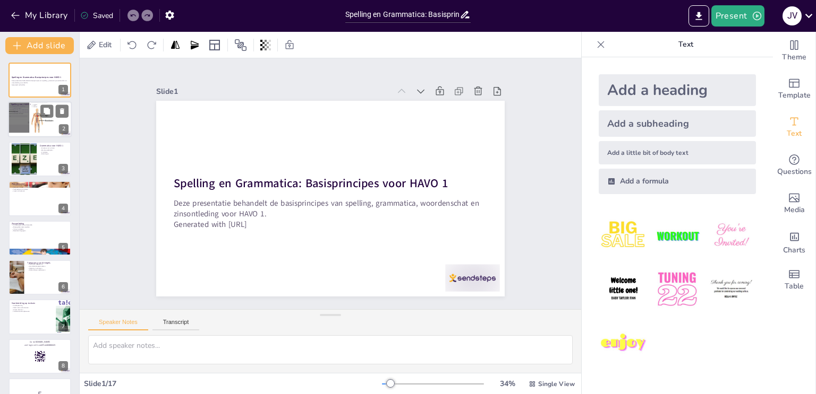
checkbox input "true"
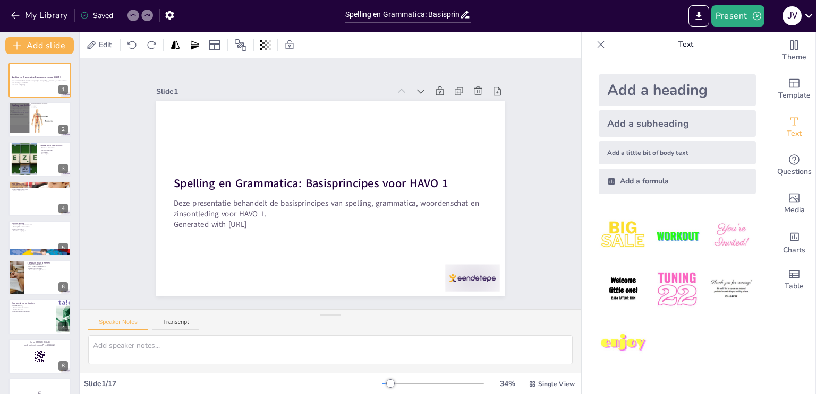
checkbox input "true"
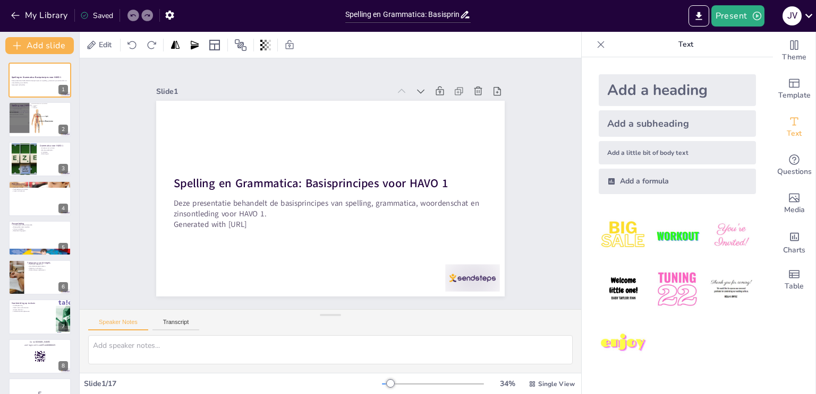
checkbox input "true"
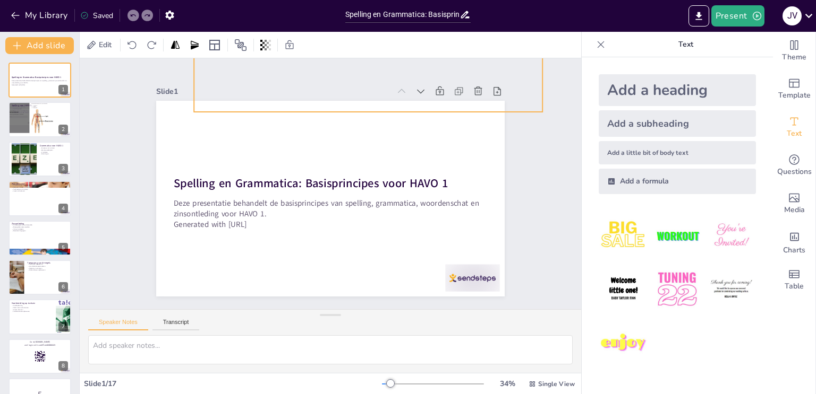
checkbox input "true"
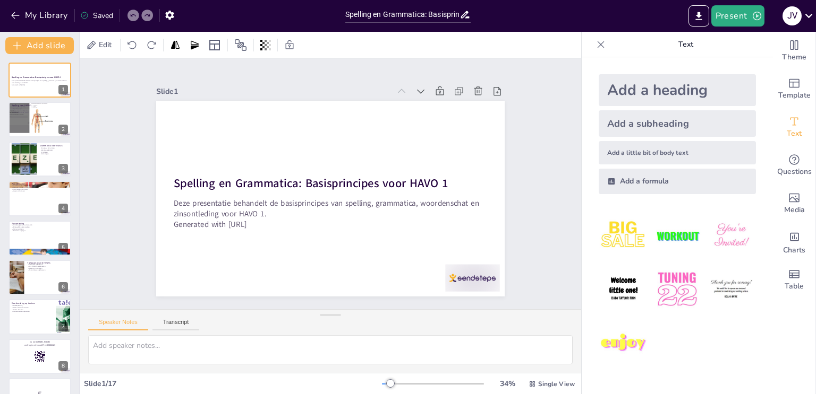
checkbox input "true"
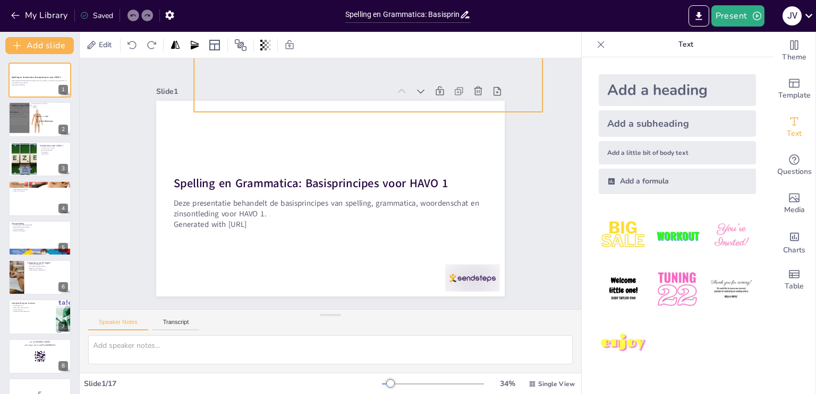
checkbox input "true"
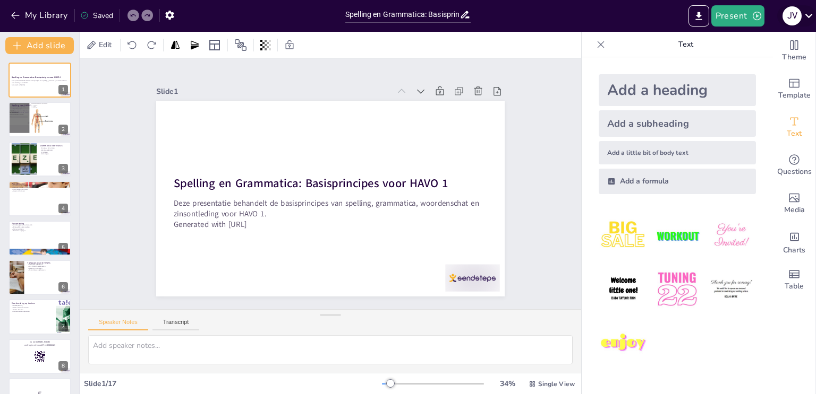
click at [809, 15] on icon at bounding box center [808, 16] width 7 height 4
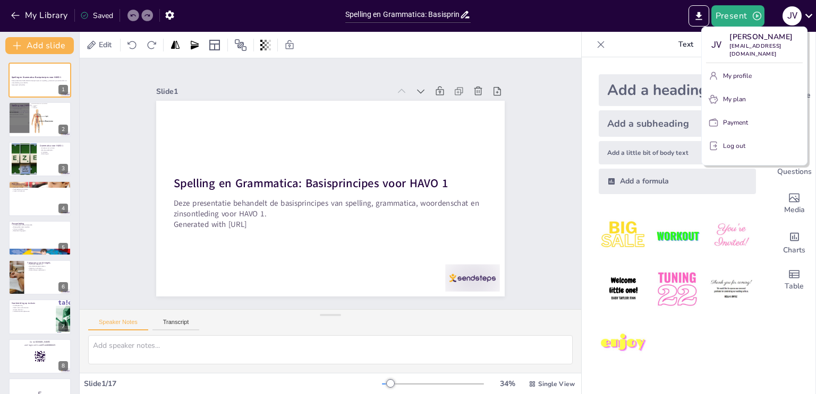
click at [701, 15] on div at bounding box center [408, 197] width 816 height 394
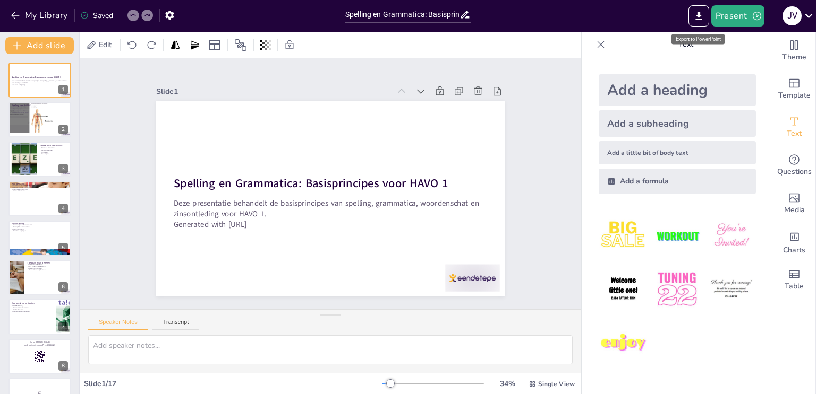
click at [701, 15] on icon "Export to PowerPoint" at bounding box center [698, 16] width 11 height 11
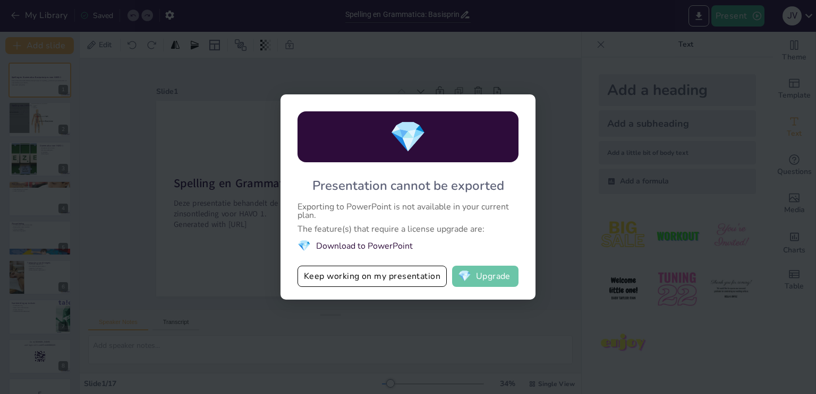
click at [483, 272] on button "💎 Upgrade" at bounding box center [485, 276] width 66 height 21
checkbox input "true"
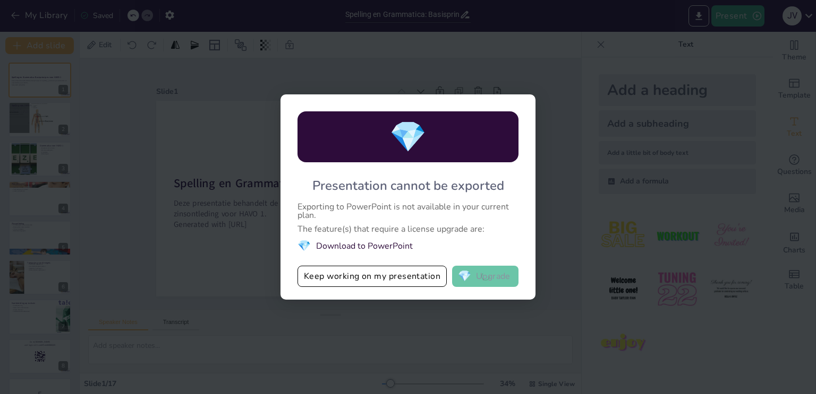
checkbox input "true"
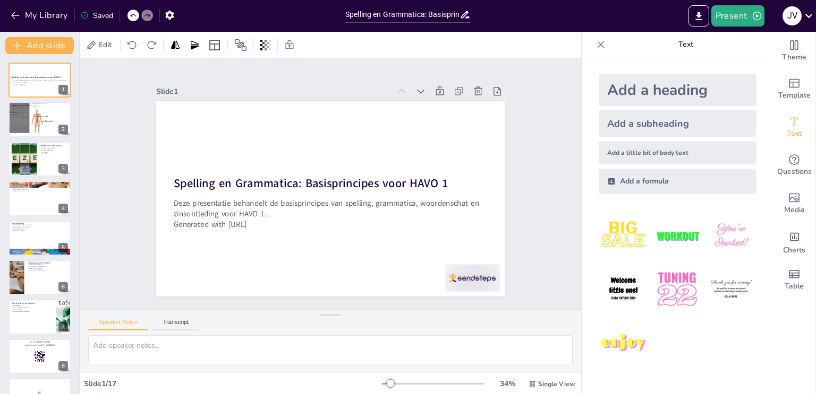
checkbox input "true"
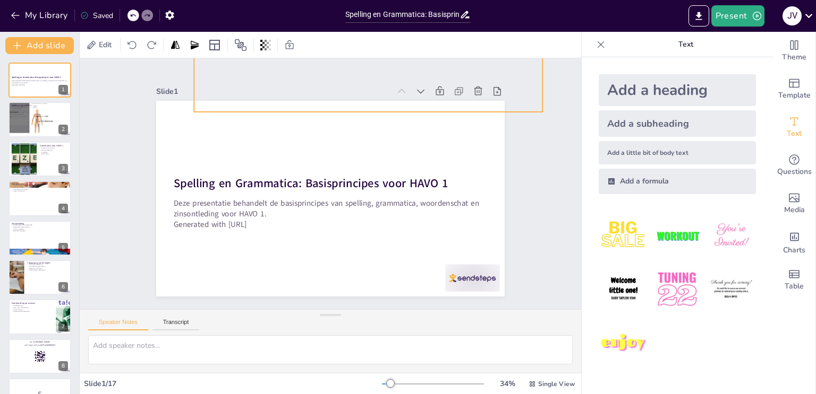
checkbox input "true"
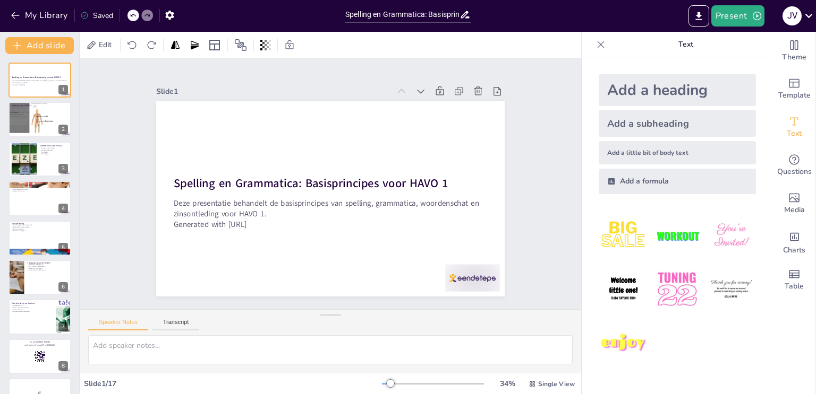
checkbox input "true"
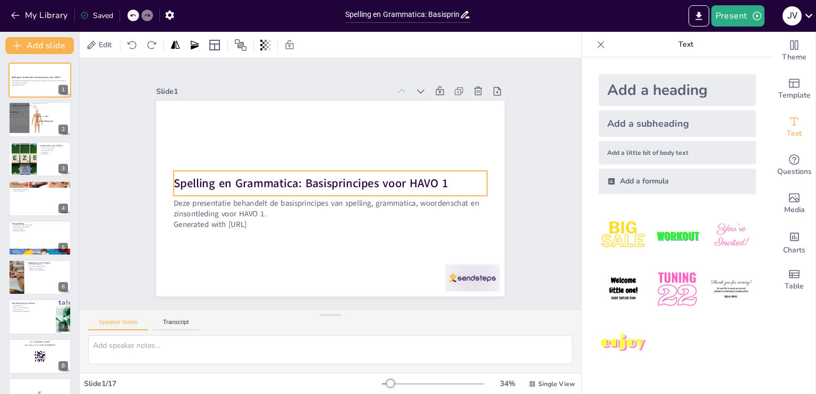
checkbox input "true"
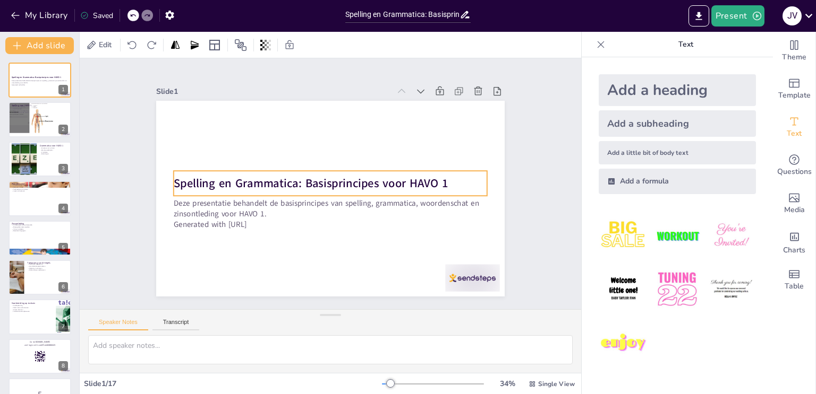
checkbox input "true"
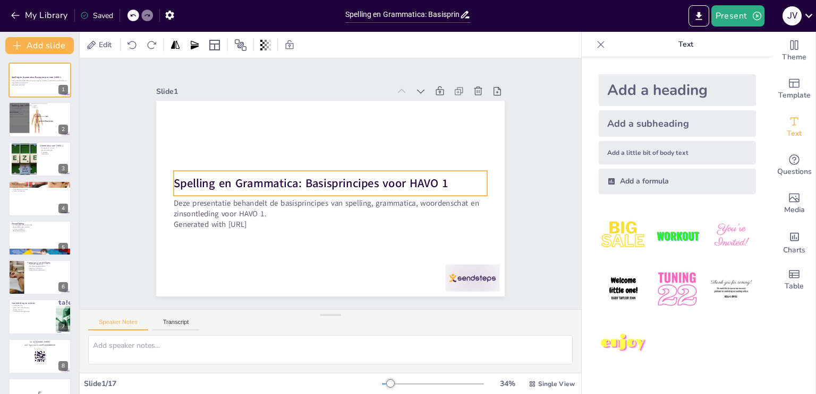
checkbox input "true"
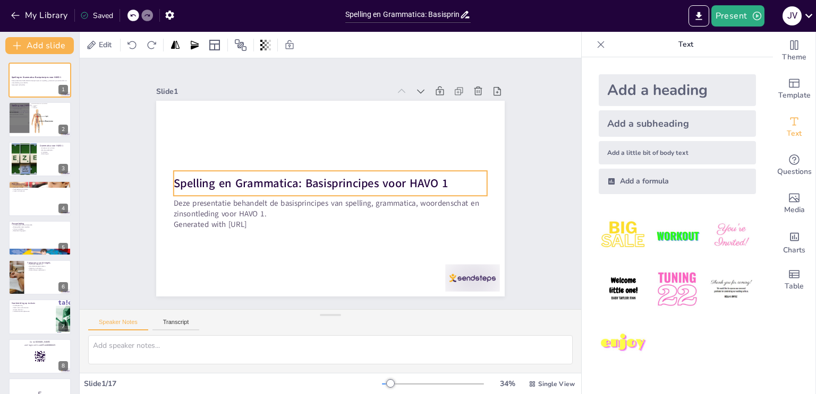
checkbox input "true"
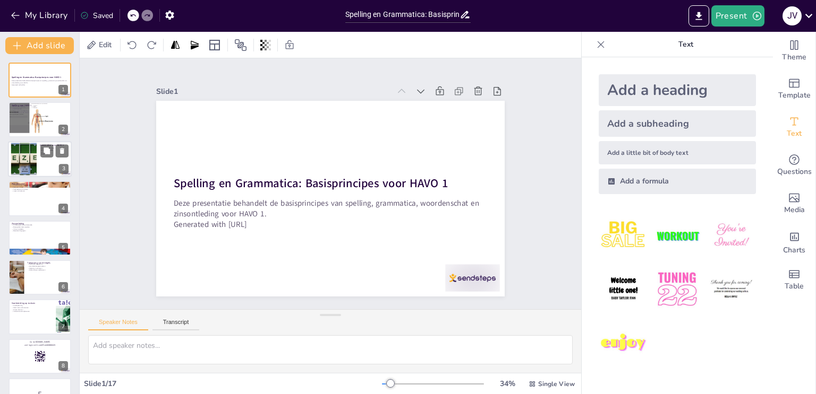
checkbox input "true"
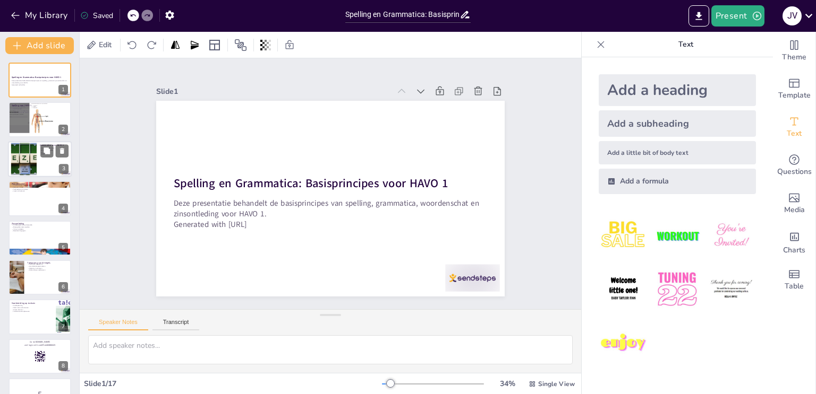
click at [41, 162] on div at bounding box center [40, 159] width 64 height 36
type textarea "Het begrijpen van de structuur van zinnen is essentieel voor het formuleren van…"
checkbox input "true"
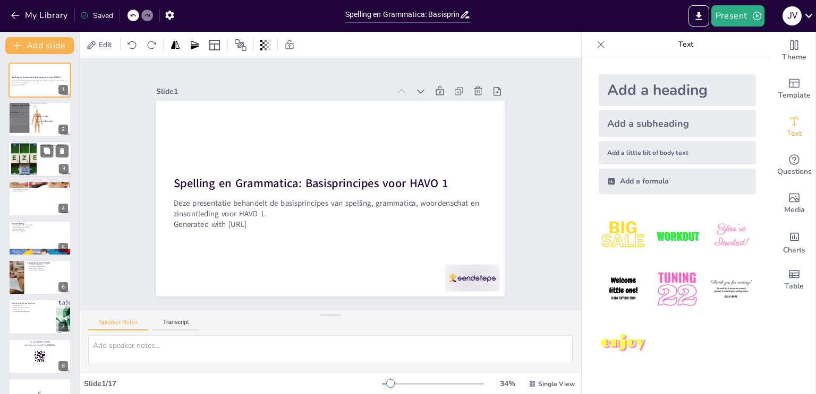
checkbox input "true"
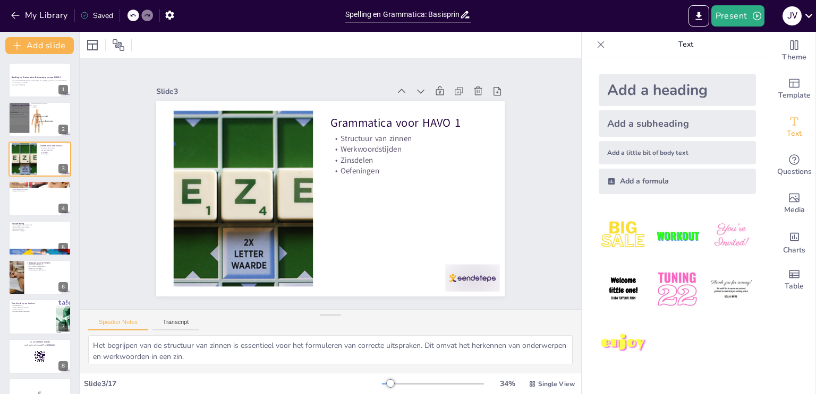
checkbox input "true"
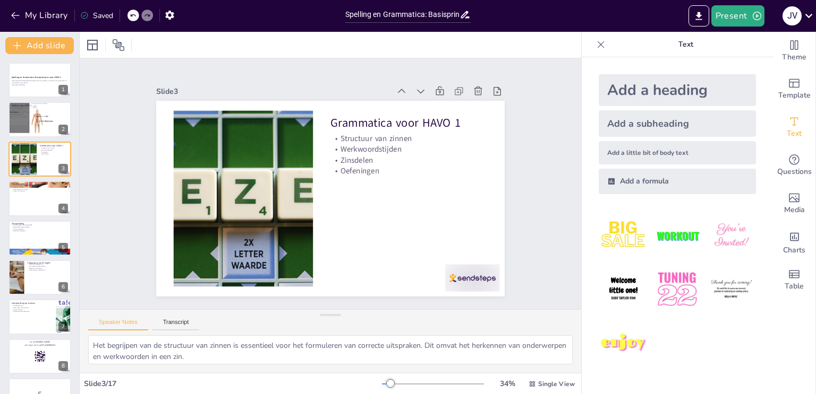
checkbox input "true"
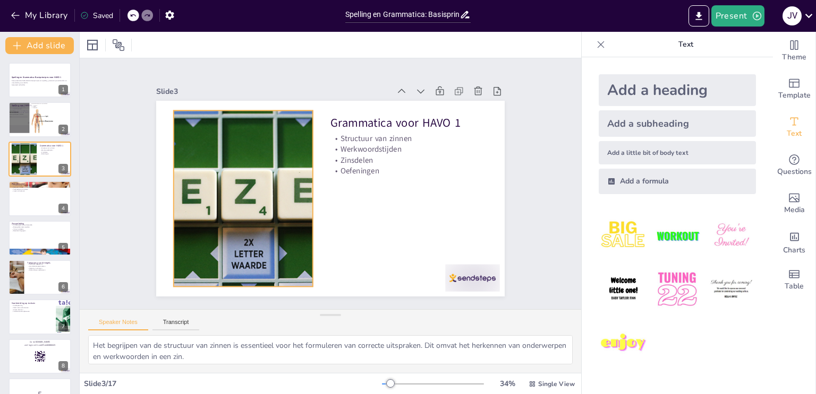
click at [282, 214] on div at bounding box center [245, 162] width 394 height 305
checkbox input "true"
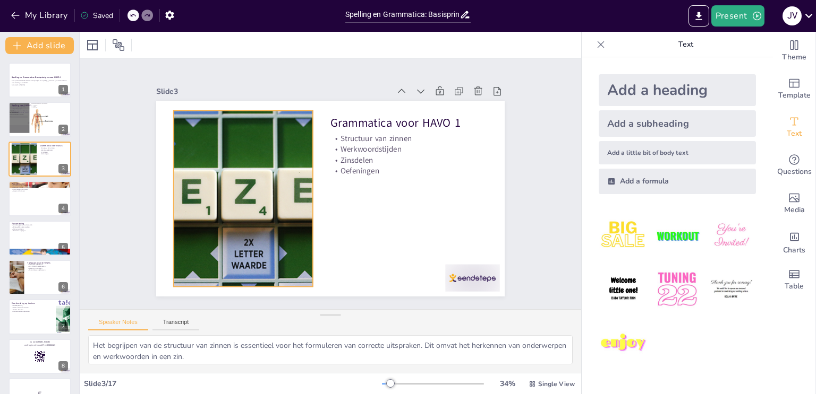
checkbox input "true"
click at [238, 205] on div at bounding box center [246, 153] width 393 height 329
checkbox input "true"
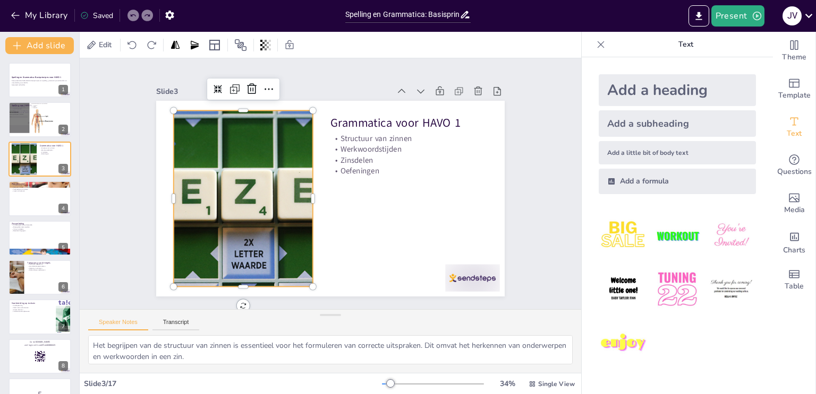
checkbox input "true"
click at [238, 205] on div at bounding box center [242, 180] width 382 height 246
checkbox input "true"
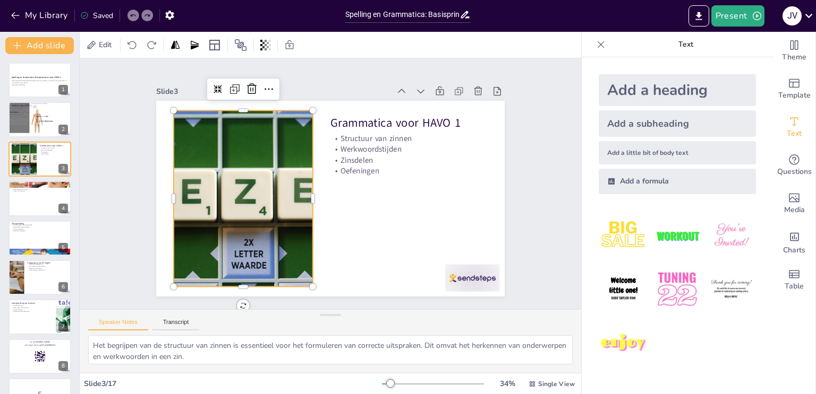
checkbox input "true"
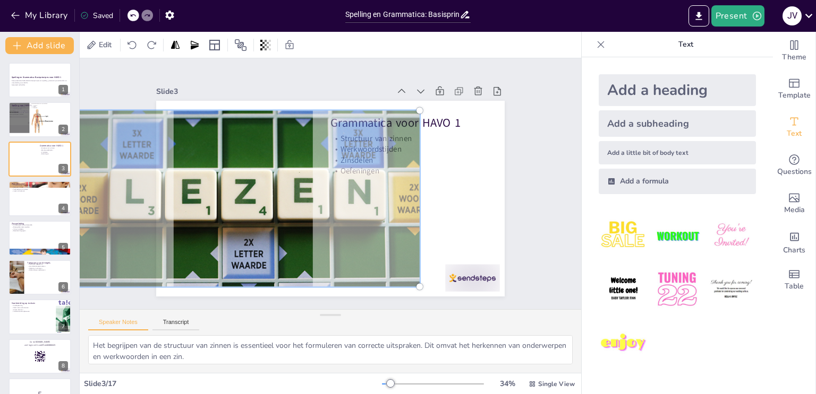
checkbox input "true"
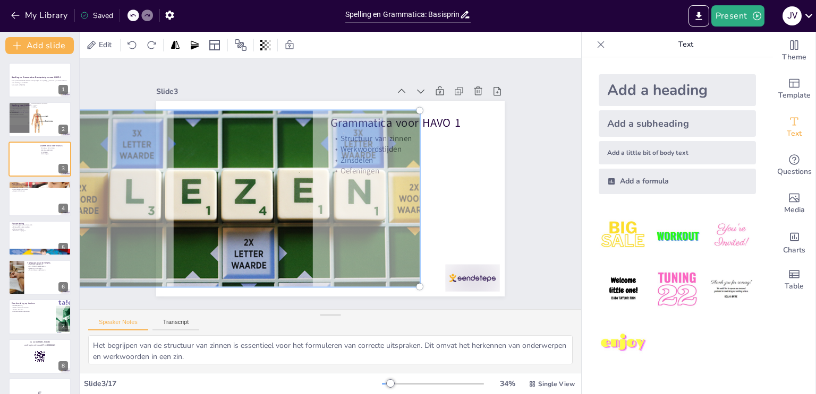
checkbox input "true"
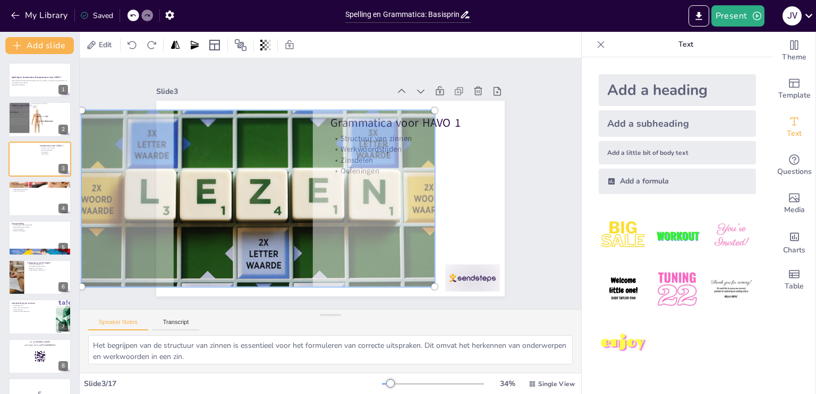
checkbox input "true"
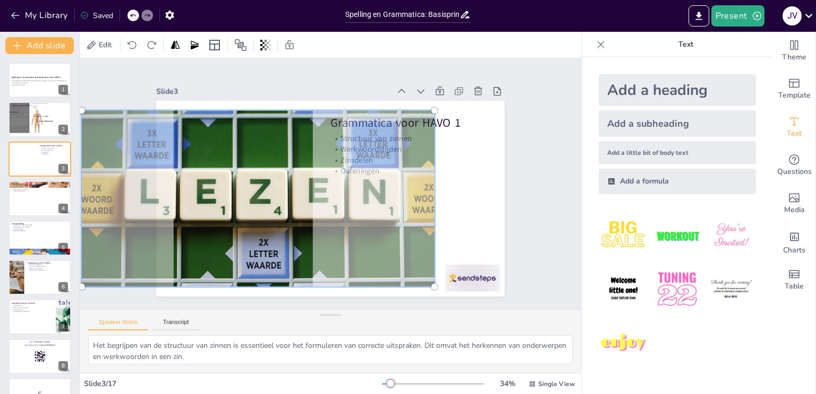
checkbox input "true"
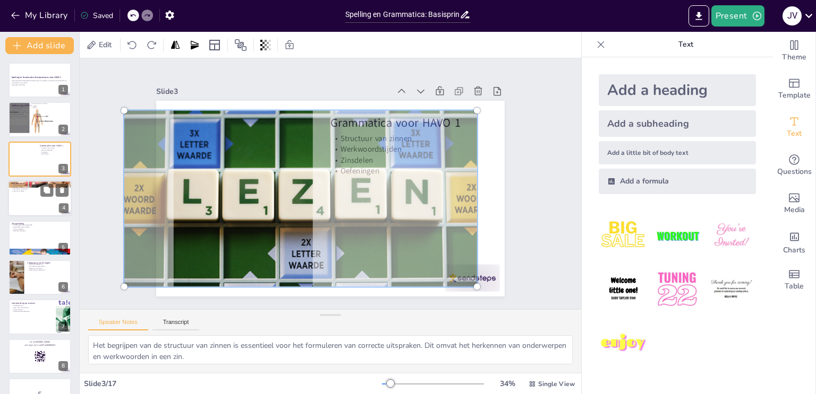
click at [48, 205] on div at bounding box center [40, 199] width 64 height 36
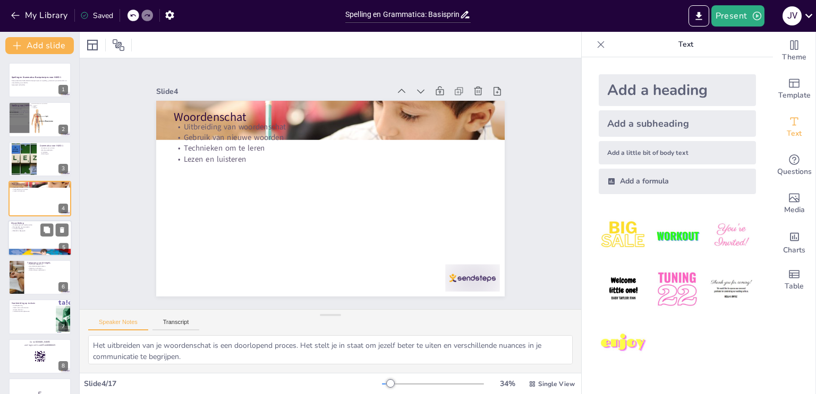
click at [32, 233] on div at bounding box center [40, 238] width 64 height 36
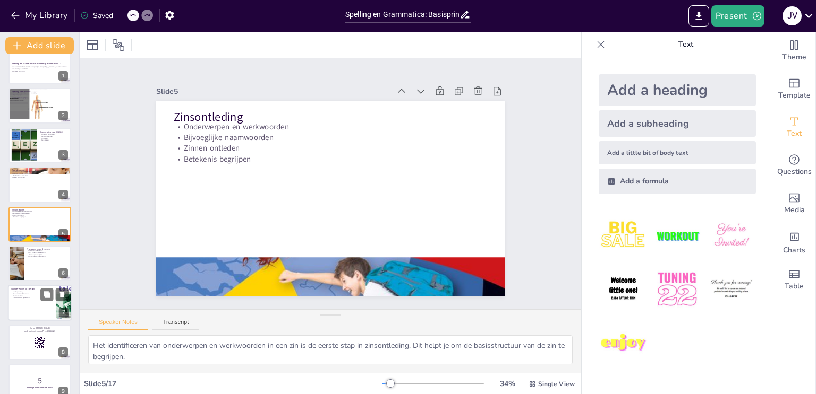
click at [29, 298] on p "Zelfvertrouwen opbouwen" at bounding box center [23, 298] width 25 height 2
